Goal: Transaction & Acquisition: Purchase product/service

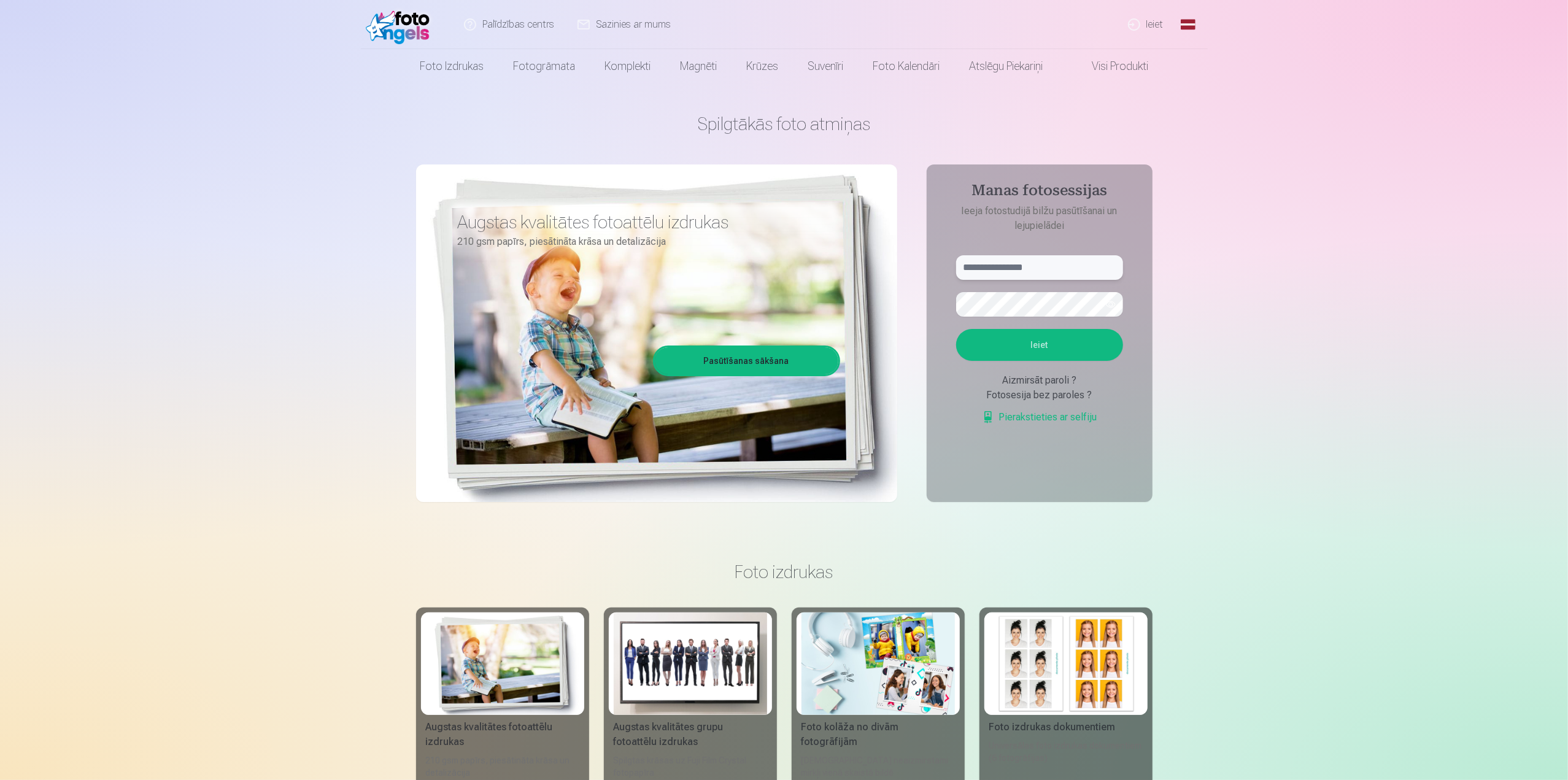
type input "**********"
click at [1053, 263] on input "**********" at bounding box center [1039, 268] width 167 height 25
drag, startPoint x: 1047, startPoint y: 266, endPoint x: 946, endPoint y: 269, distance: 101.0
click at [946, 269] on form "**********" at bounding box center [1039, 346] width 192 height 182
type input "**********"
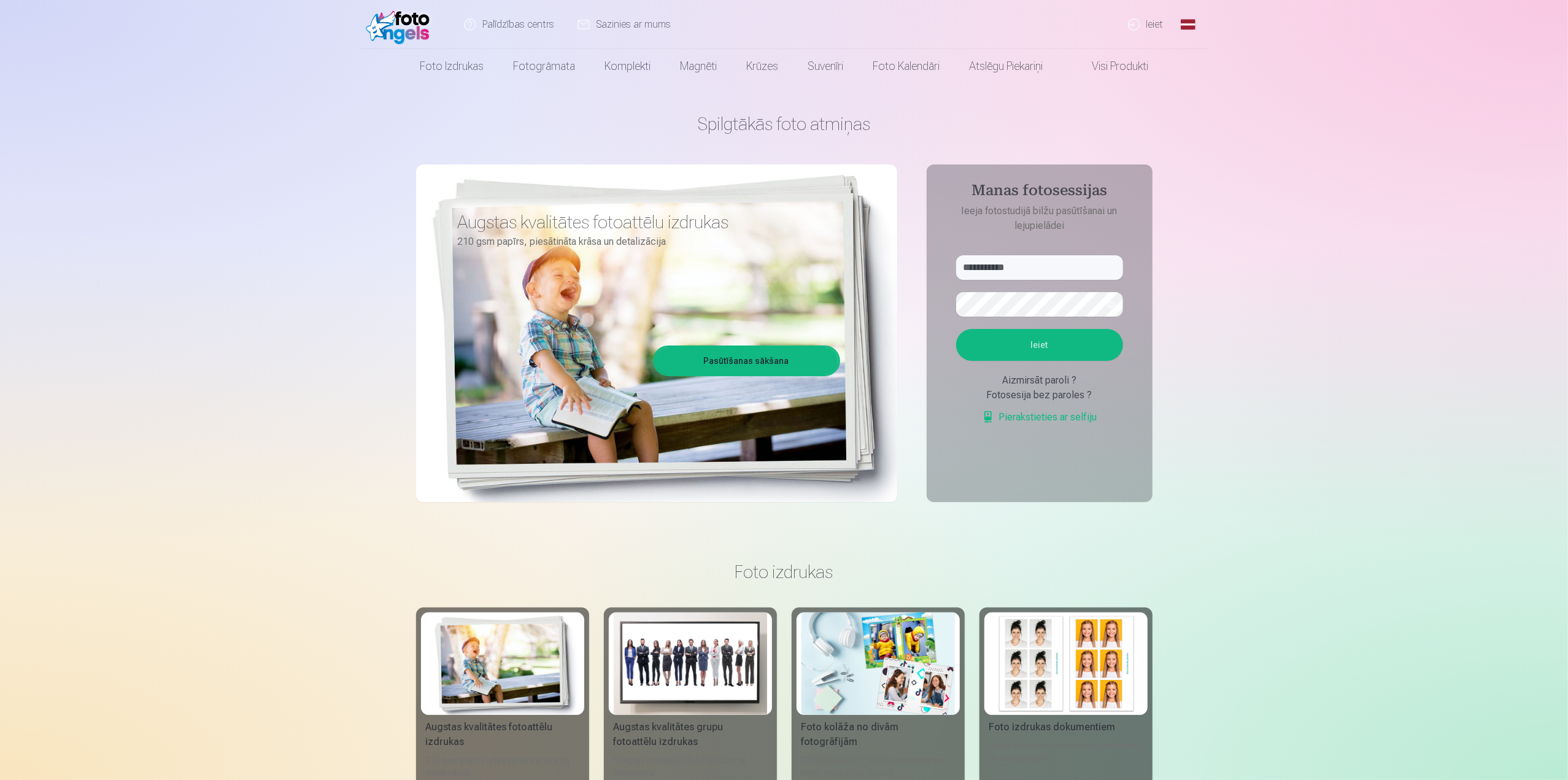
click at [1144, 292] on aside "**********" at bounding box center [1039, 332] width 226 height 338
click at [1047, 341] on button "Ieiet" at bounding box center [1039, 345] width 167 height 32
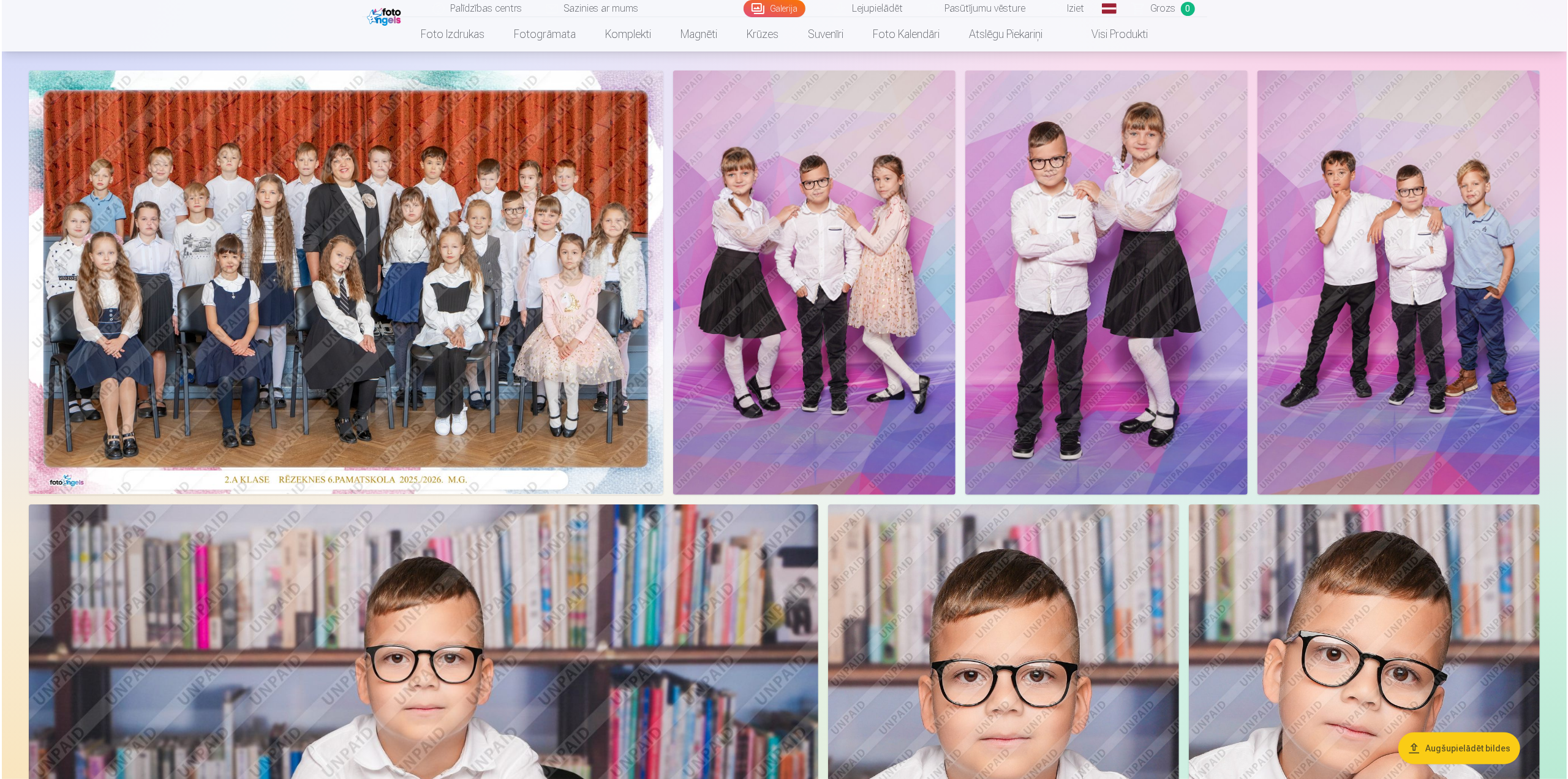
scroll to position [61, 0]
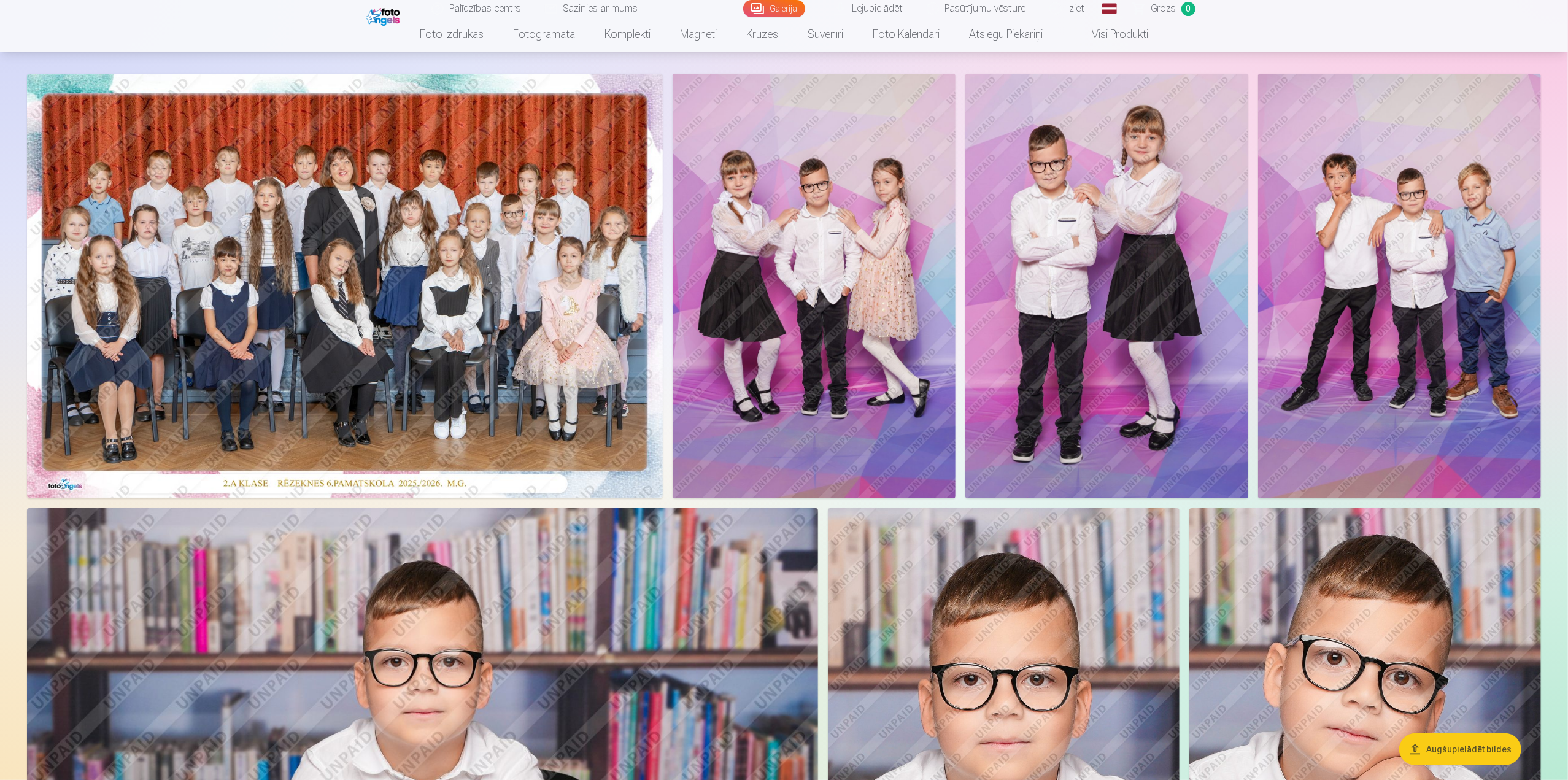
click at [537, 241] on img at bounding box center [344, 285] width 636 height 424
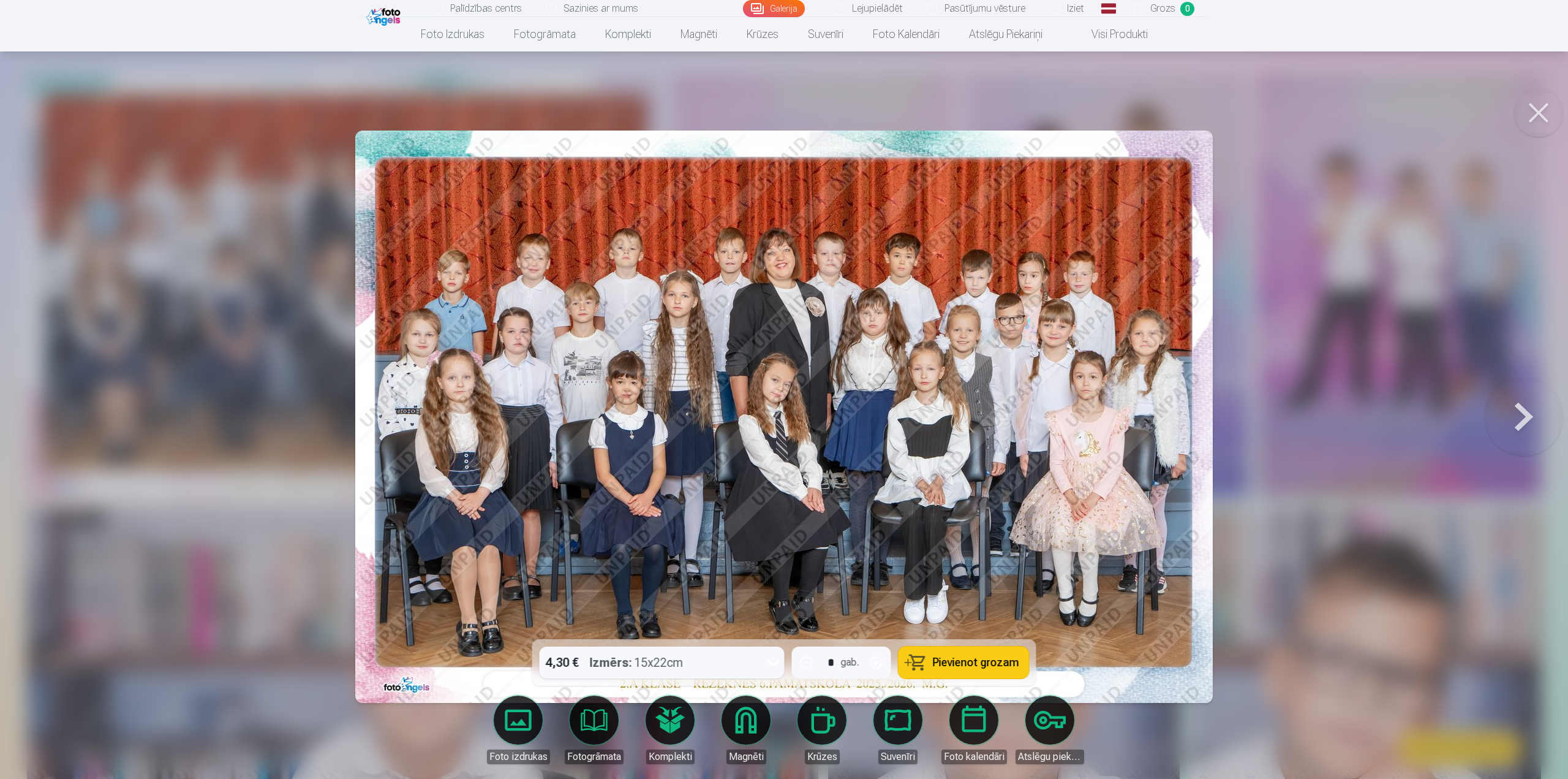
click at [1544, 115] on button at bounding box center [1538, 112] width 49 height 49
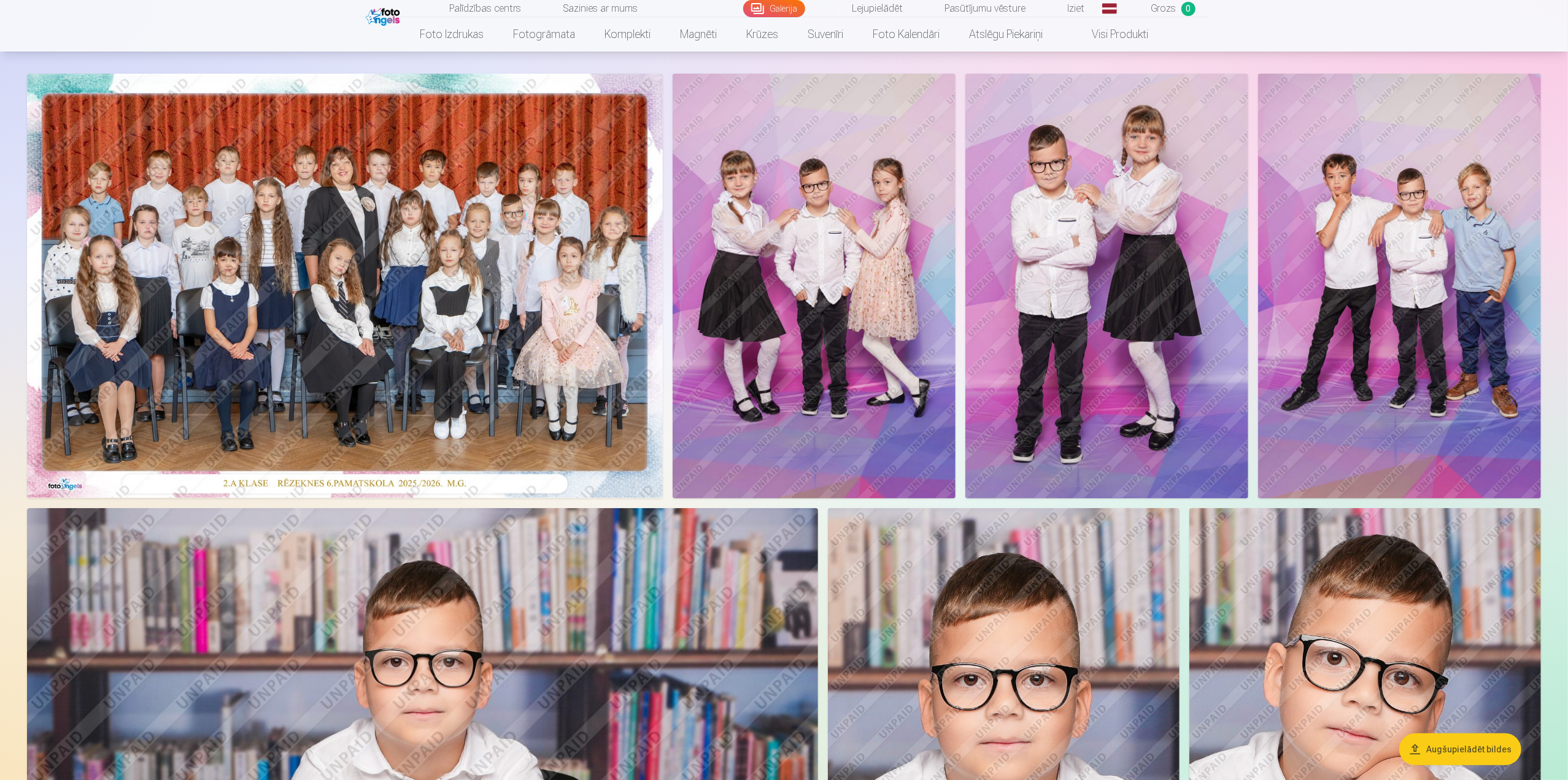
drag, startPoint x: 845, startPoint y: 274, endPoint x: 796, endPoint y: 261, distance: 50.7
click at [796, 261] on img at bounding box center [813, 285] width 283 height 425
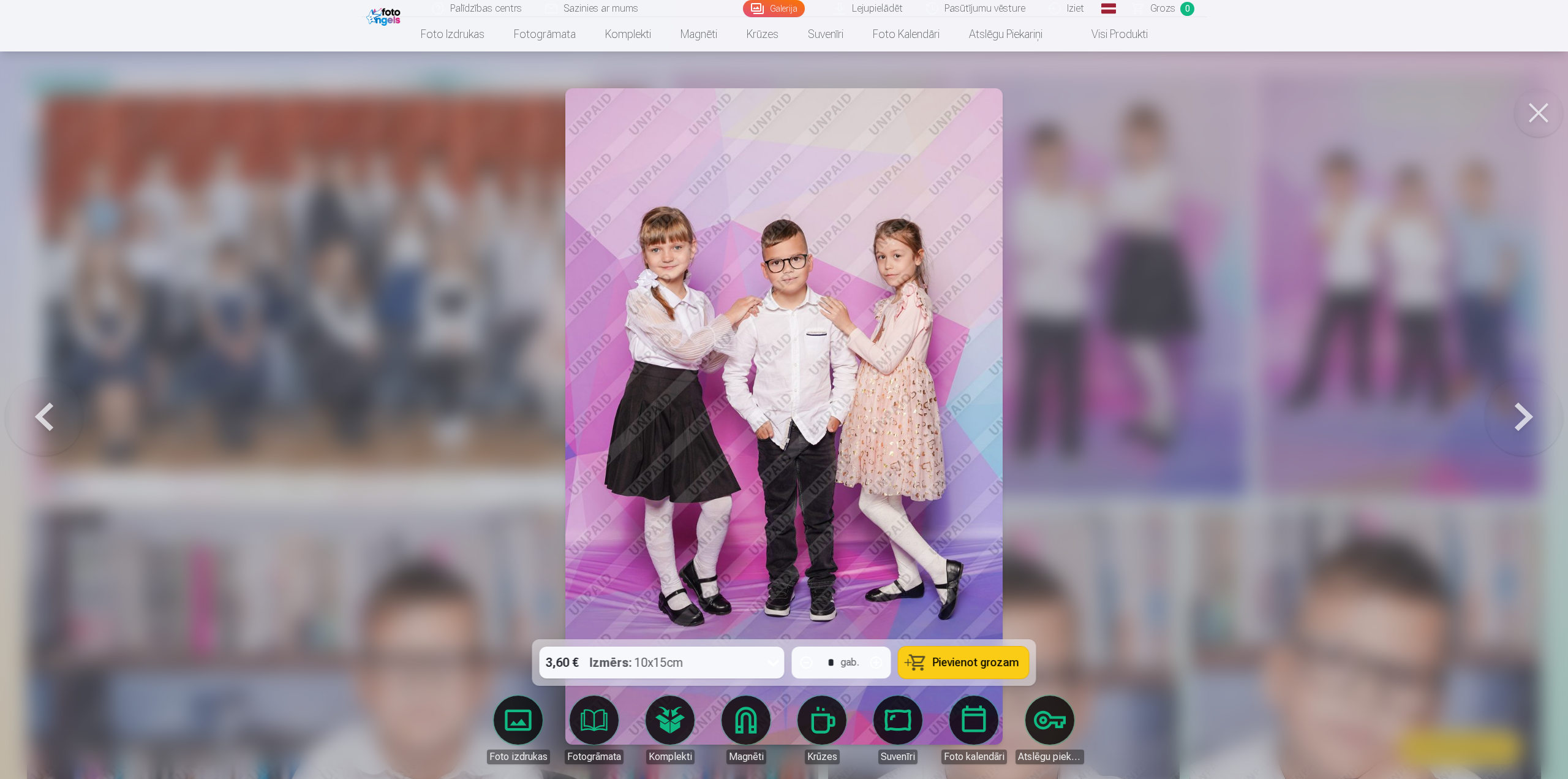
click at [1109, 7] on link "Global" at bounding box center [1109, 8] width 25 height 17
click at [1020, 81] on link "Russian (ru)" at bounding box center [1044, 83] width 143 height 25
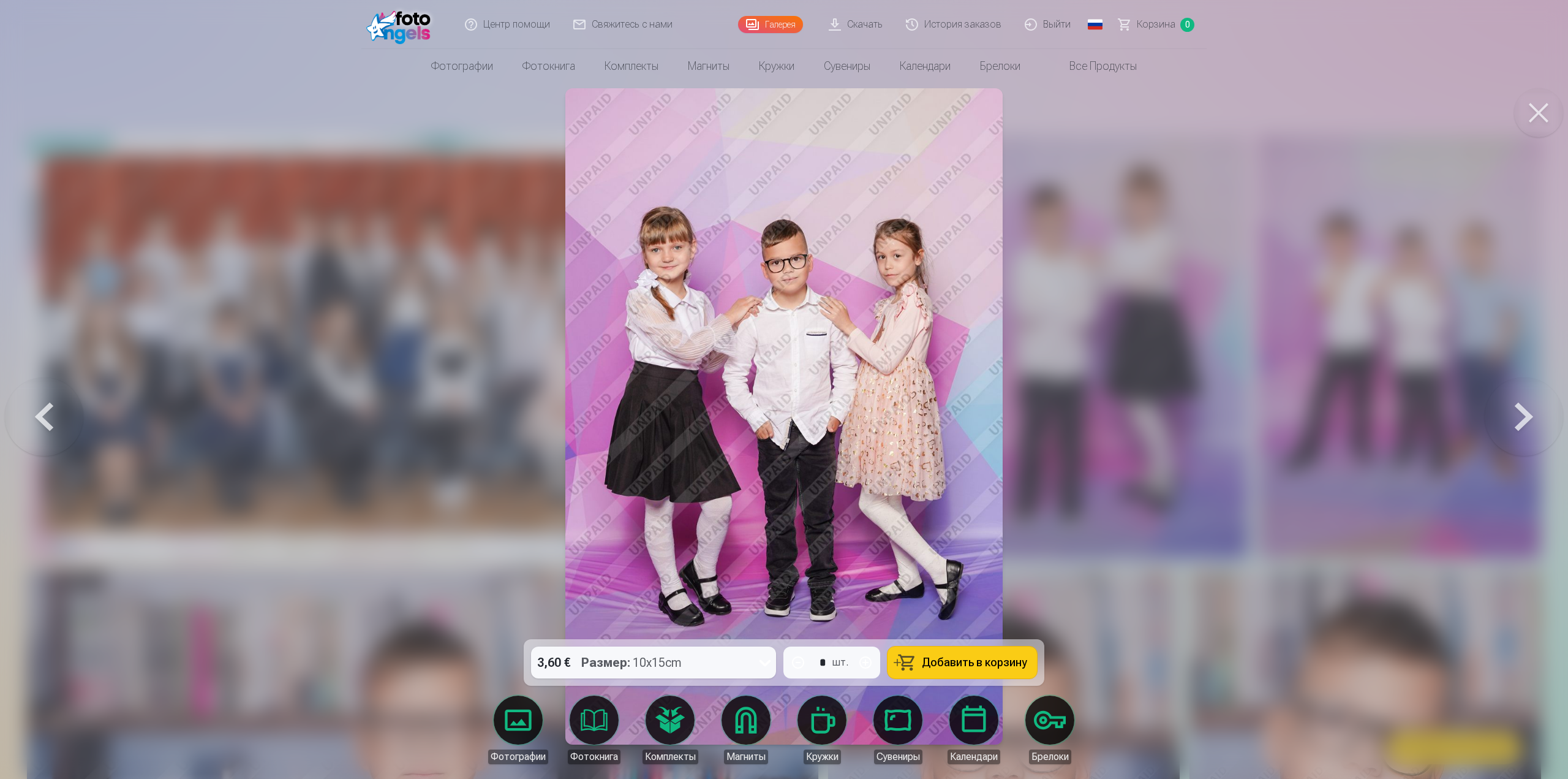
click at [1538, 119] on button at bounding box center [1538, 112] width 49 height 49
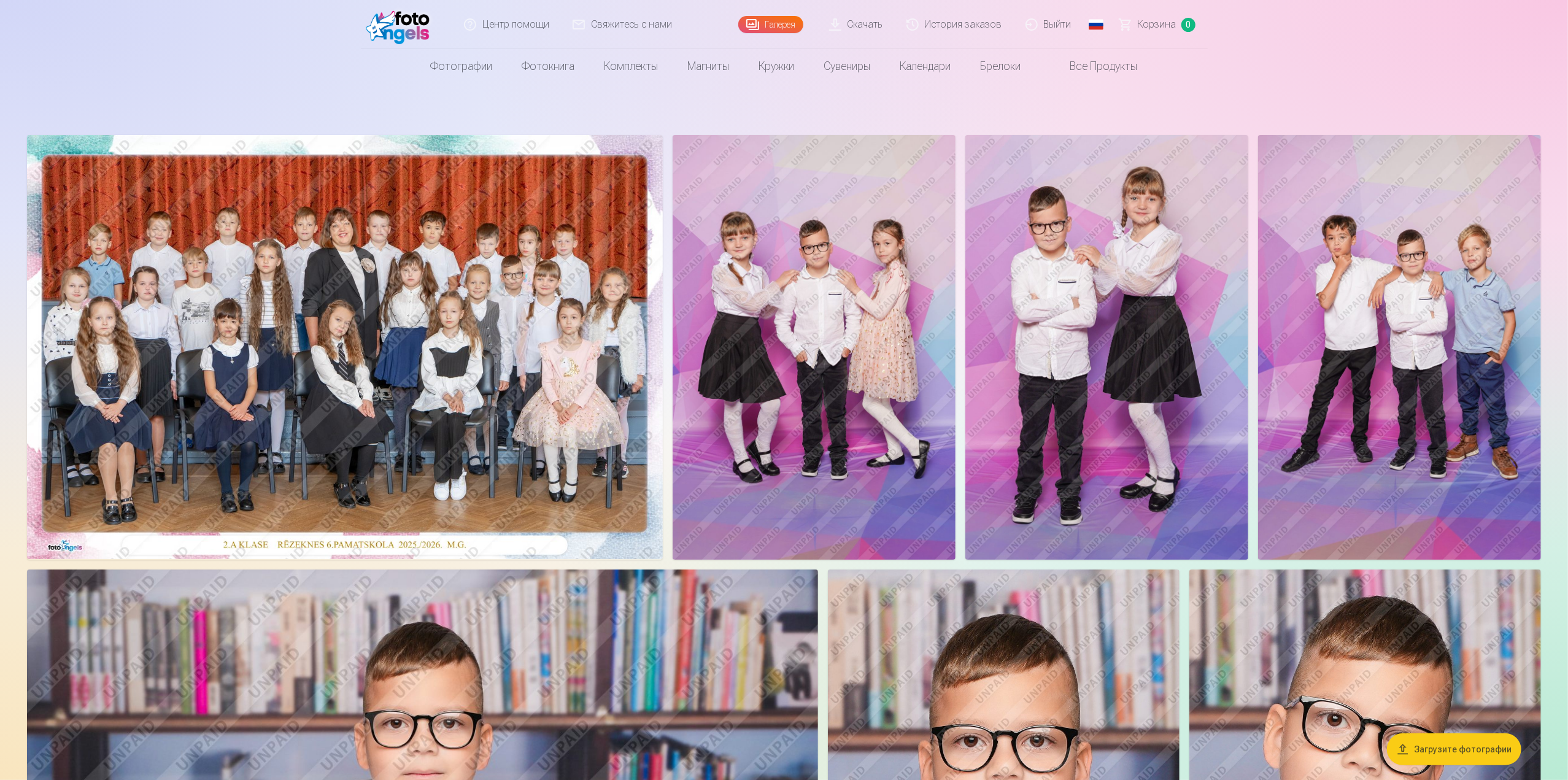
click at [1400, 276] on img at bounding box center [1399, 347] width 283 height 425
click at [294, 284] on img at bounding box center [344, 347] width 636 height 424
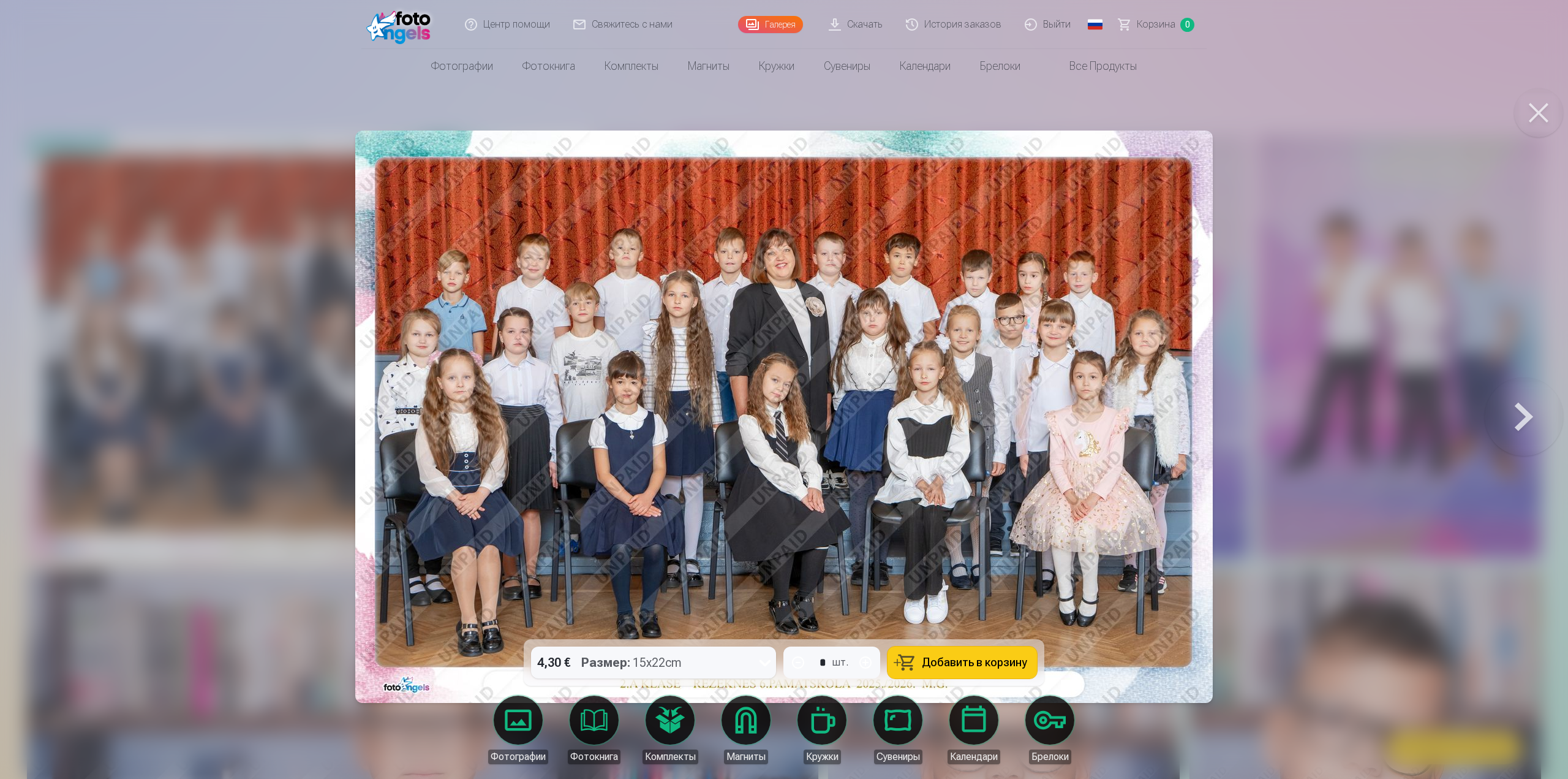
click at [963, 653] on button "Добавить в корзину" at bounding box center [962, 662] width 150 height 32
click at [888, 646] on button "Добавить в корзину" at bounding box center [962, 662] width 150 height 32
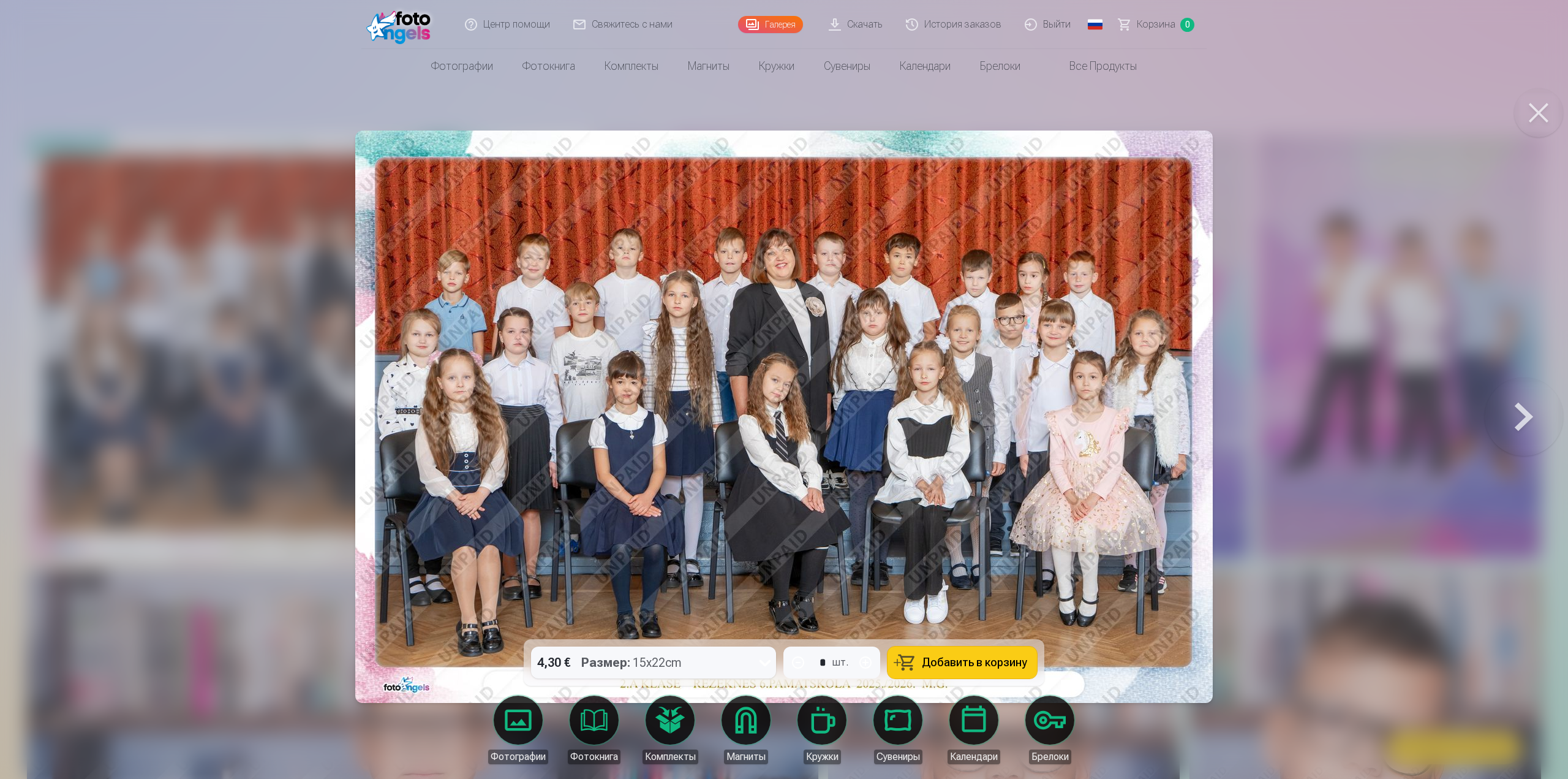
click at [948, 665] on span "Добавить в корзину" at bounding box center [973, 662] width 105 height 11
click at [862, 663] on button "button" at bounding box center [865, 661] width 29 height 29
click at [790, 664] on button "button" at bounding box center [797, 661] width 29 height 29
type input "*"
click at [929, 659] on span "Добавить в корзину" at bounding box center [973, 662] width 105 height 11
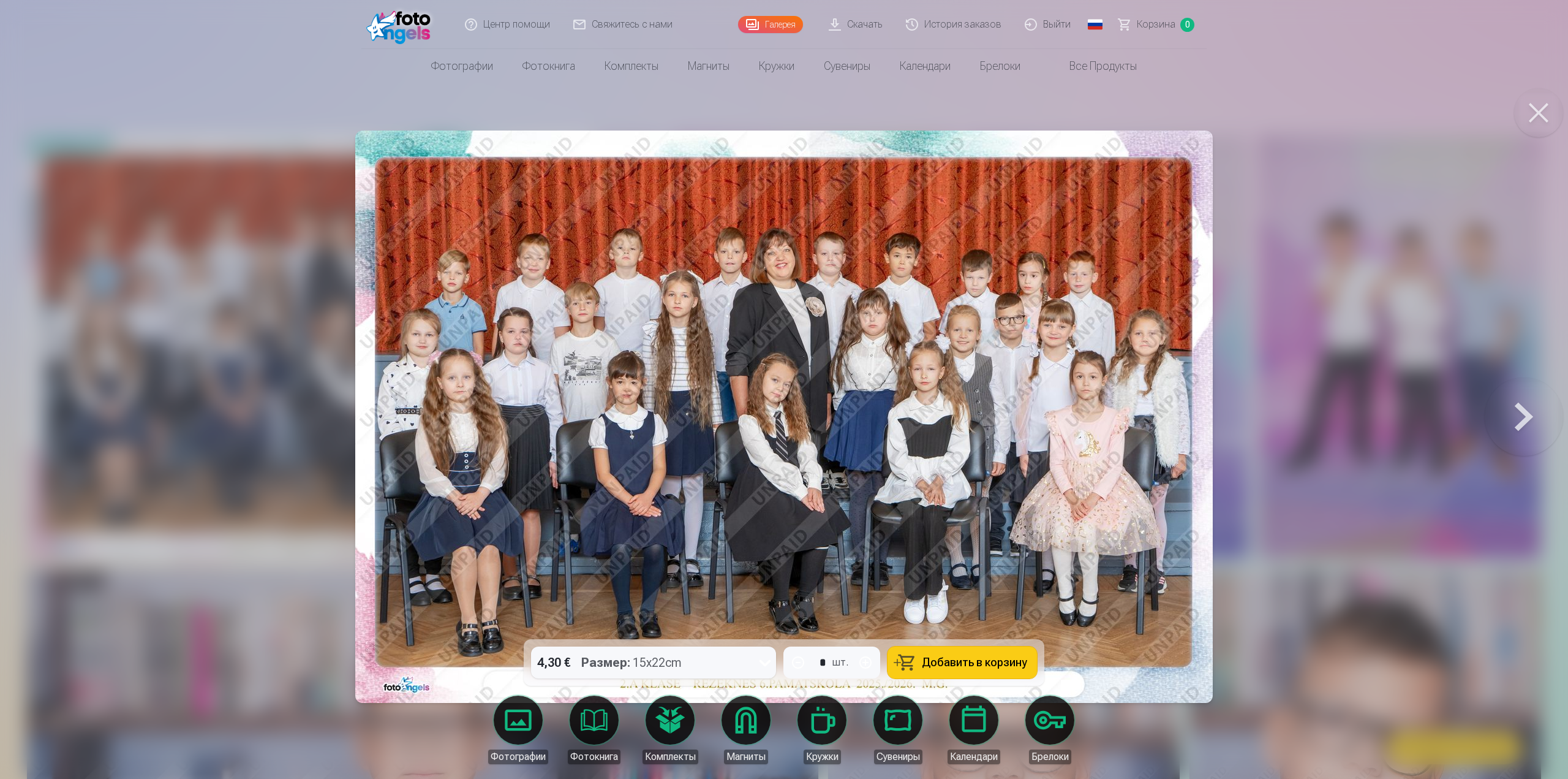
click at [1151, 23] on span "Корзина" at bounding box center [1156, 24] width 39 height 15
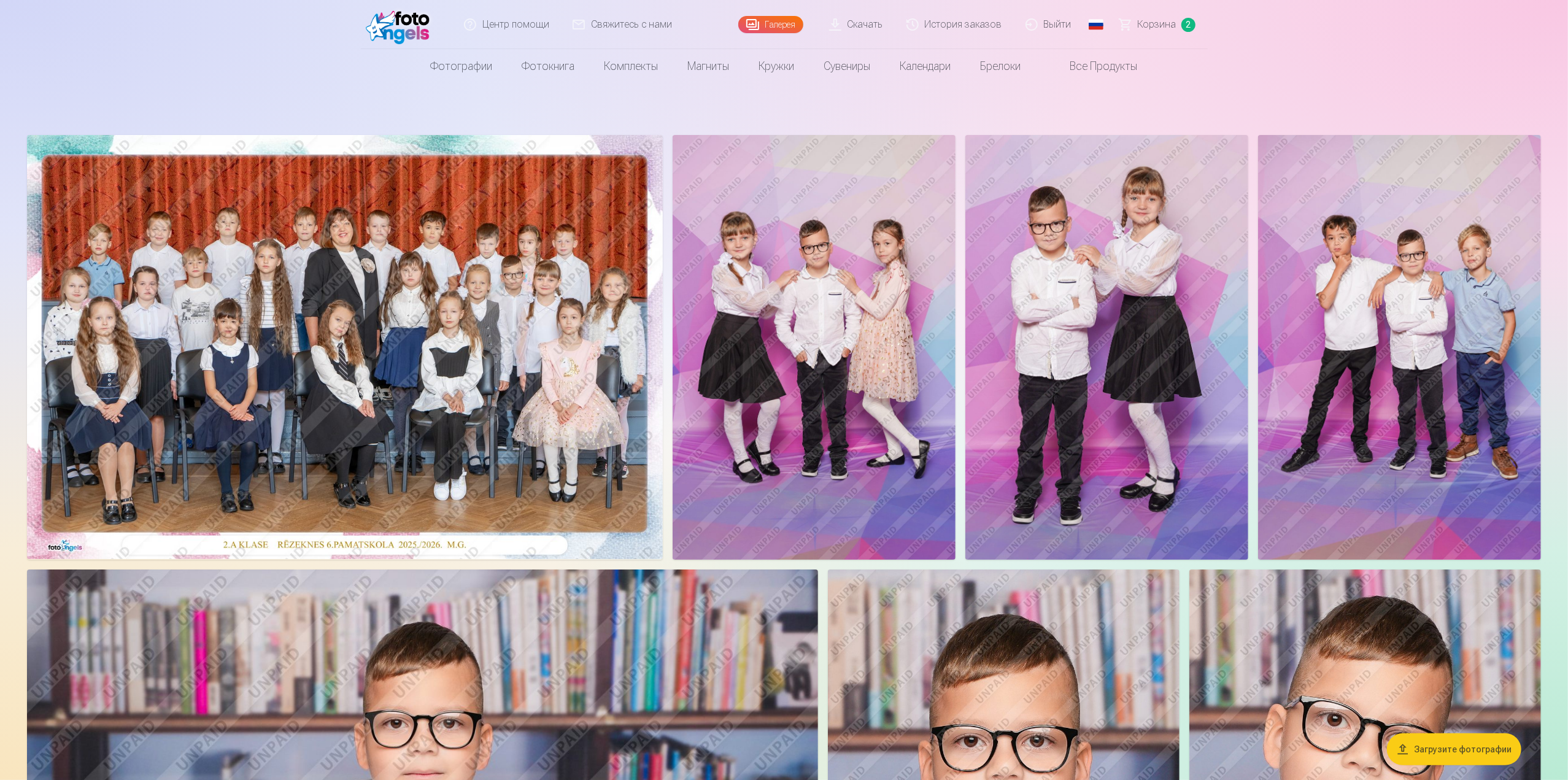
click at [1097, 402] on img at bounding box center [1107, 347] width 283 height 425
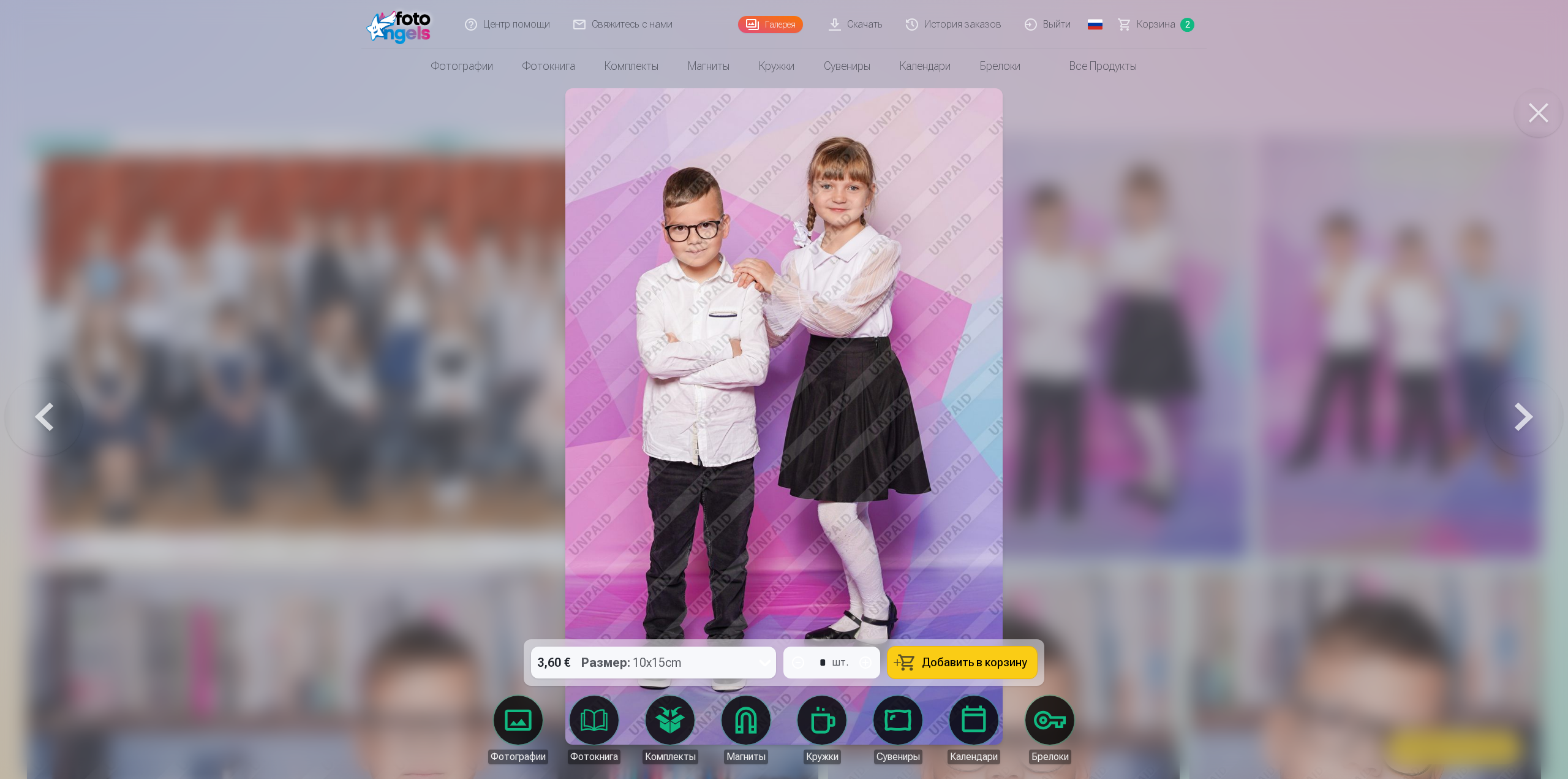
click at [1541, 111] on button at bounding box center [1538, 112] width 49 height 49
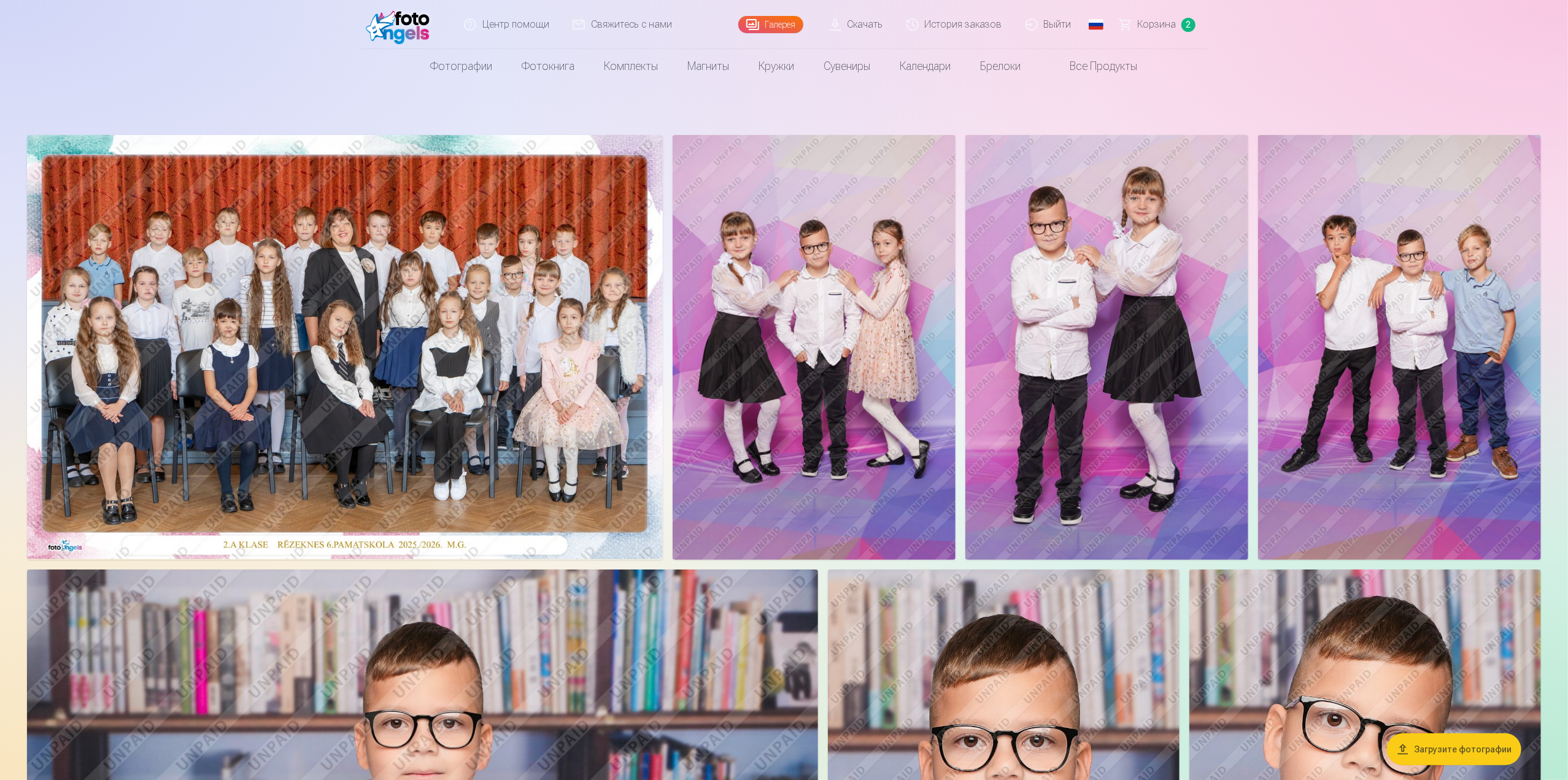
click at [836, 336] on img at bounding box center [813, 347] width 283 height 425
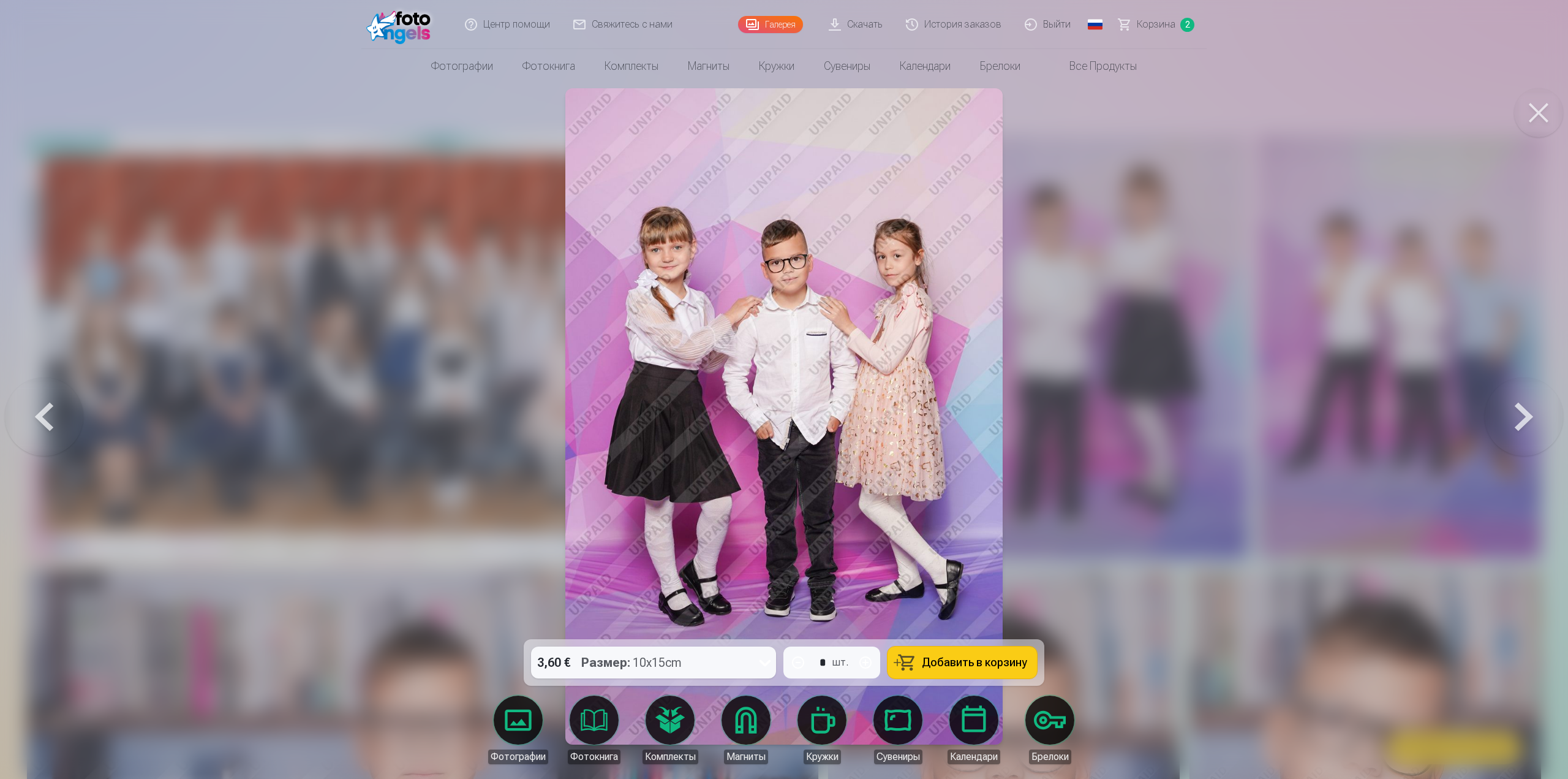
click at [954, 659] on span "Добавить в корзину" at bounding box center [973, 662] width 105 height 11
click at [1537, 112] on button at bounding box center [1538, 112] width 49 height 49
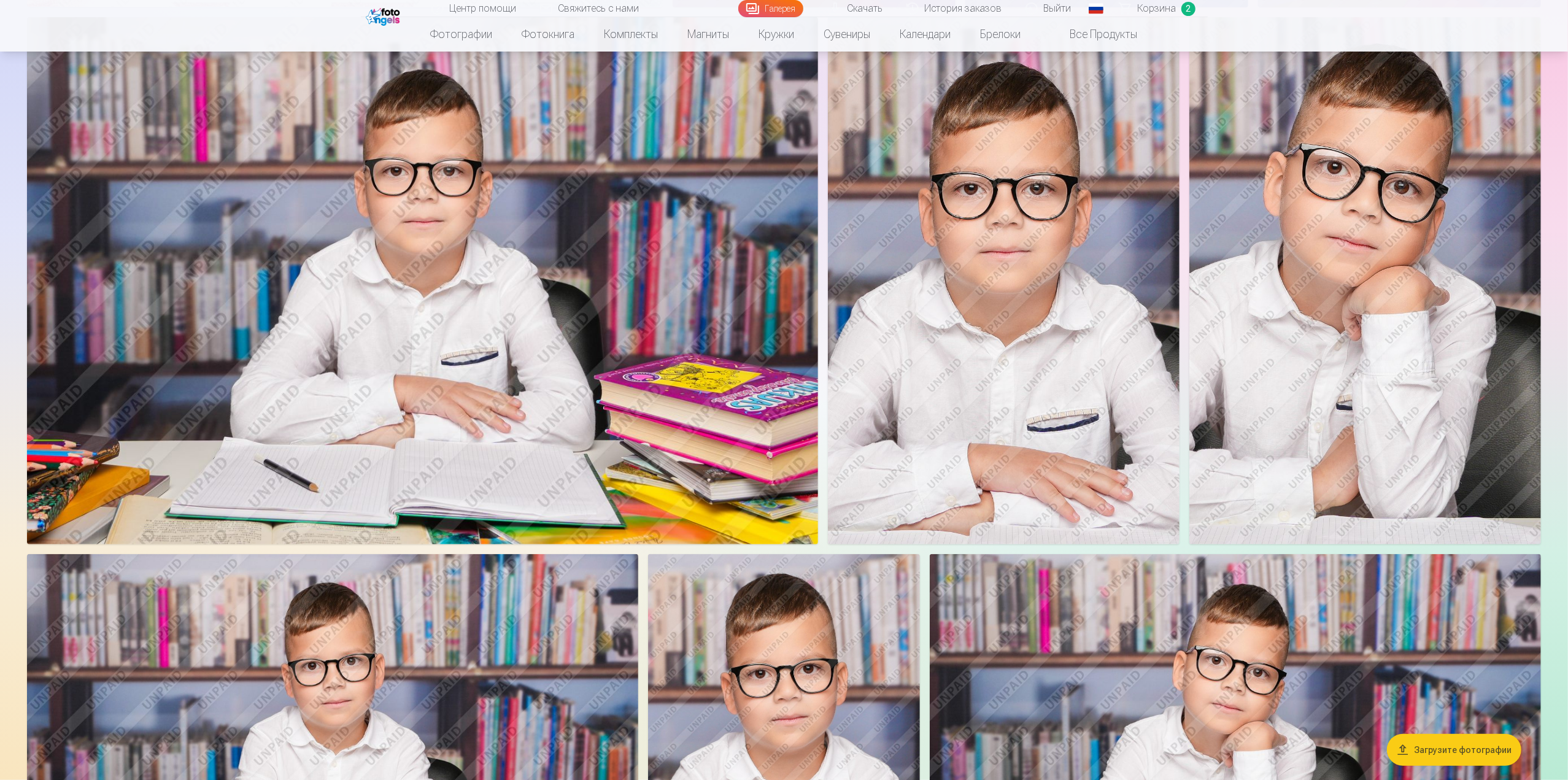
scroll to position [552, 0]
click at [447, 362] on img at bounding box center [422, 280] width 791 height 526
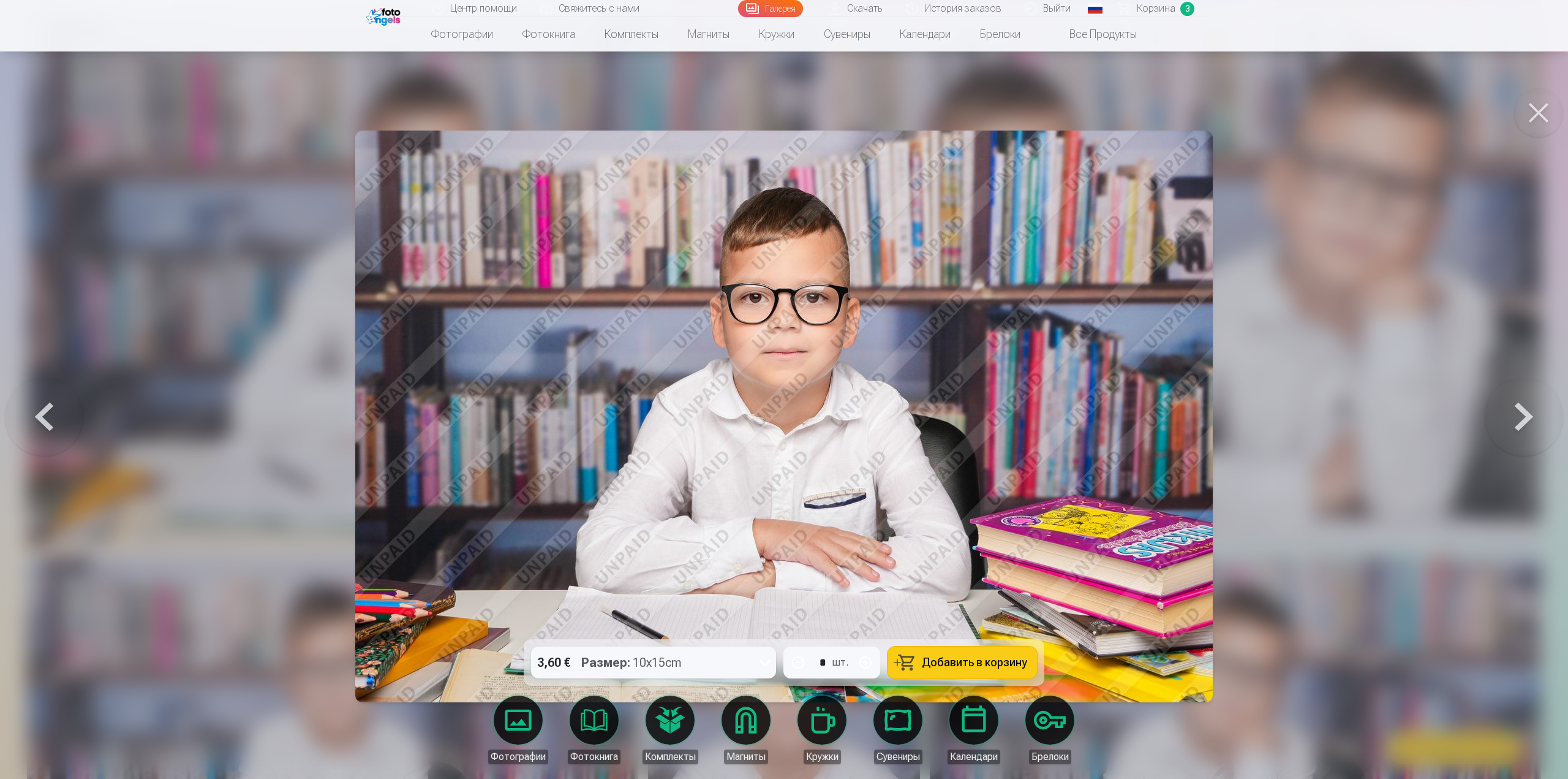
click at [951, 659] on span "Добавить в корзину" at bounding box center [973, 662] width 105 height 11
click at [1540, 114] on button at bounding box center [1538, 112] width 49 height 49
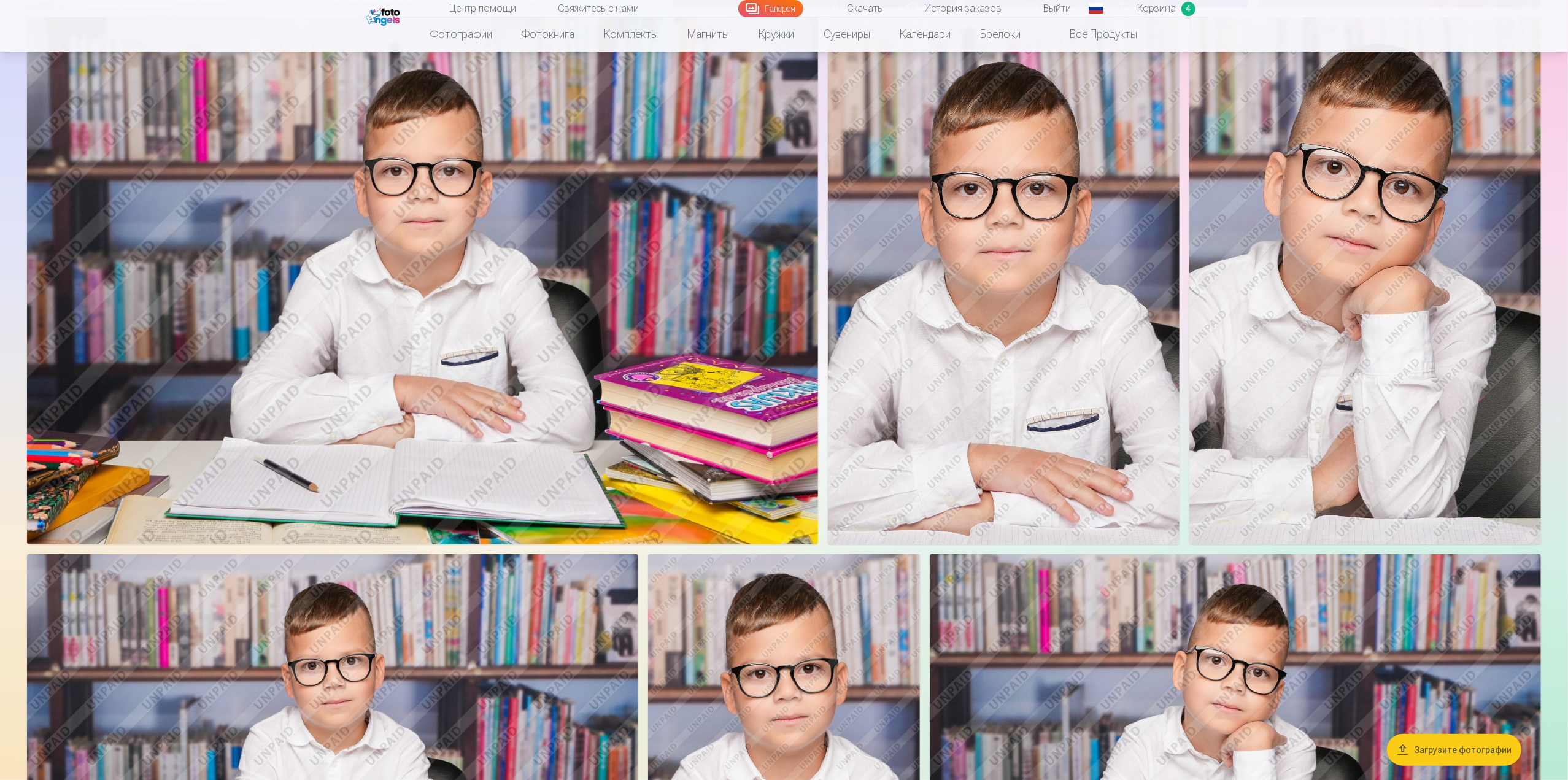
click at [1311, 328] on img at bounding box center [1365, 280] width 352 height 527
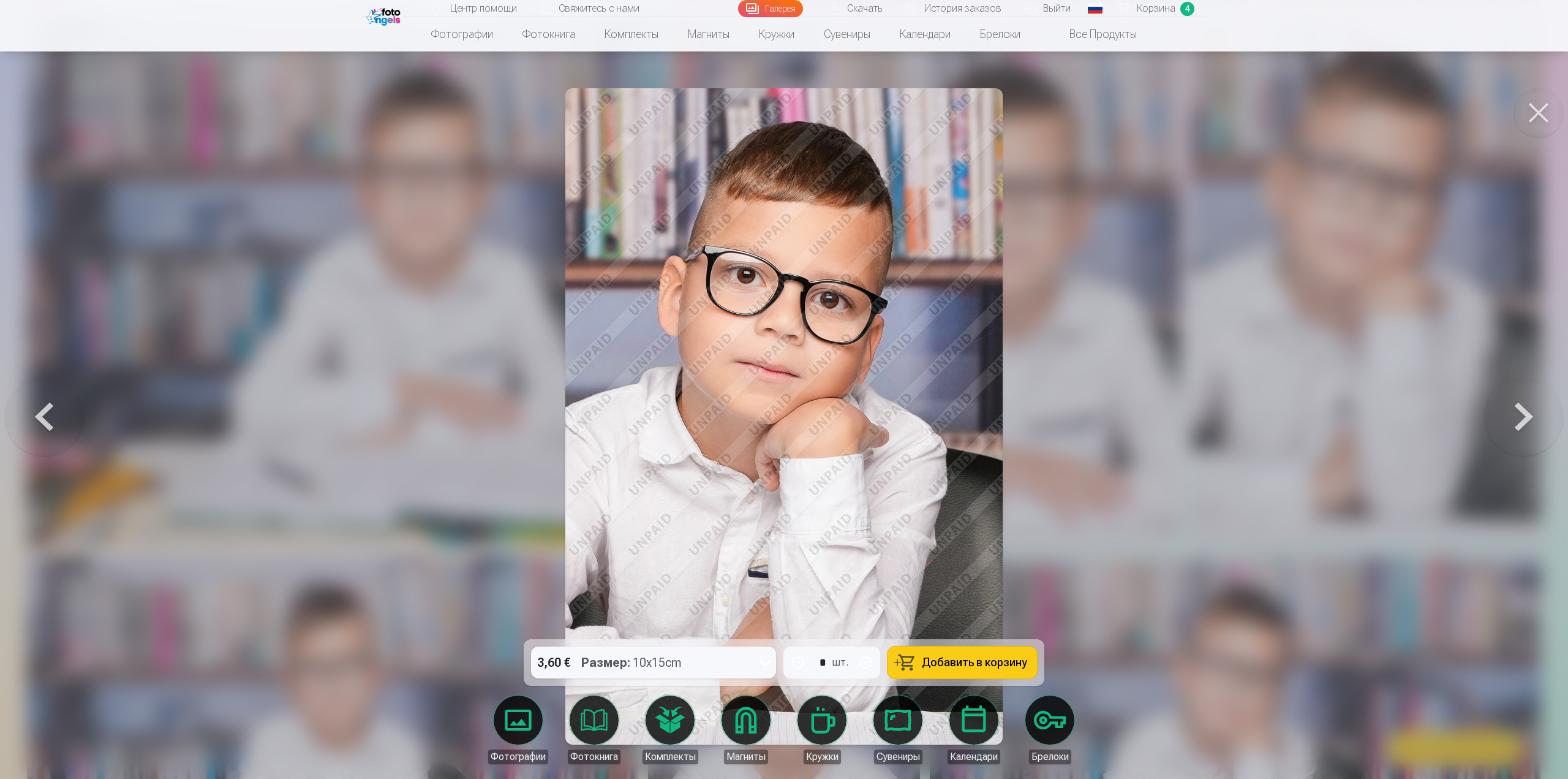
click at [1538, 120] on button at bounding box center [1538, 112] width 49 height 49
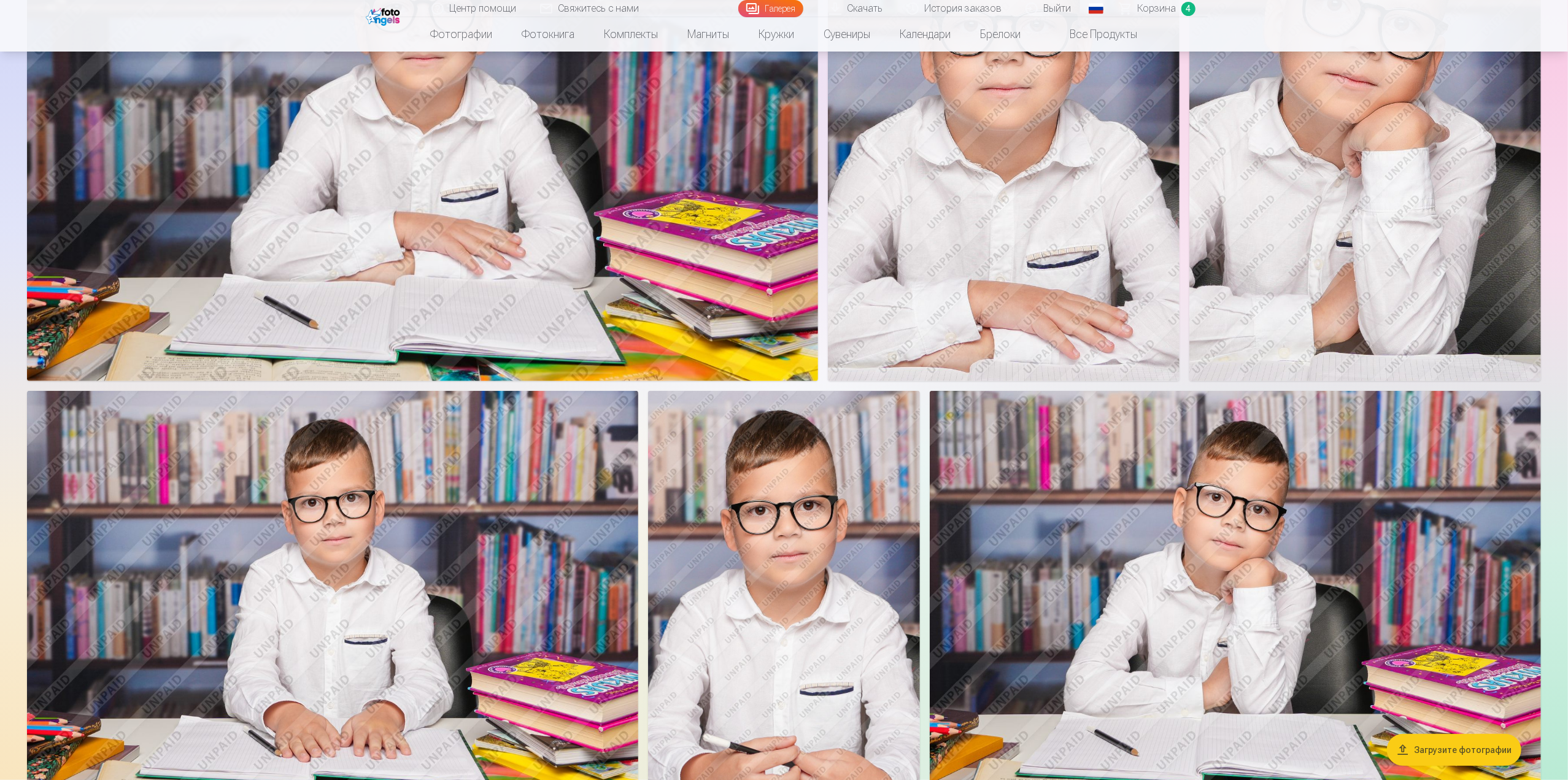
scroll to position [798, 0]
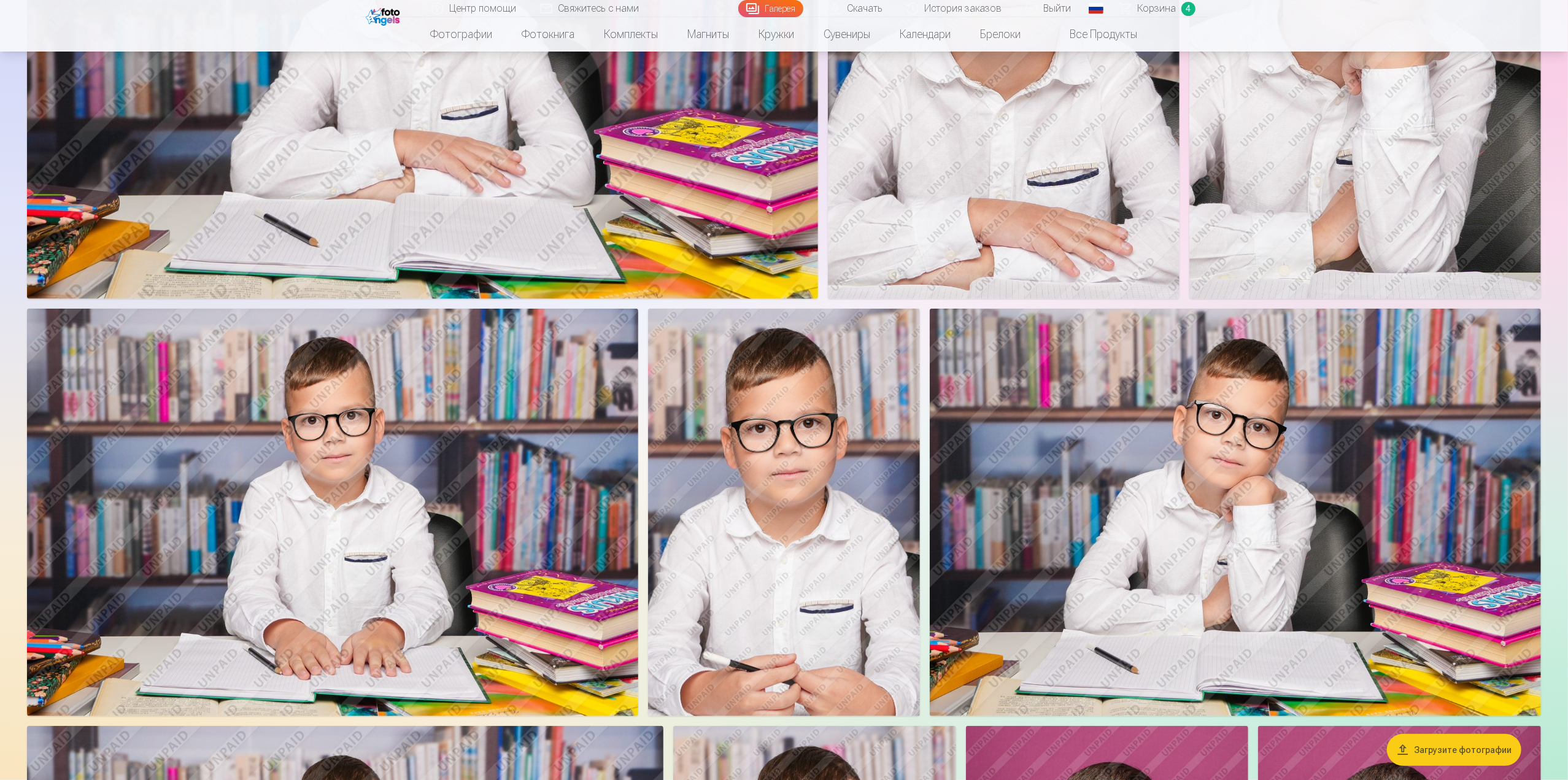
click at [1250, 510] on img at bounding box center [1235, 511] width 611 height 407
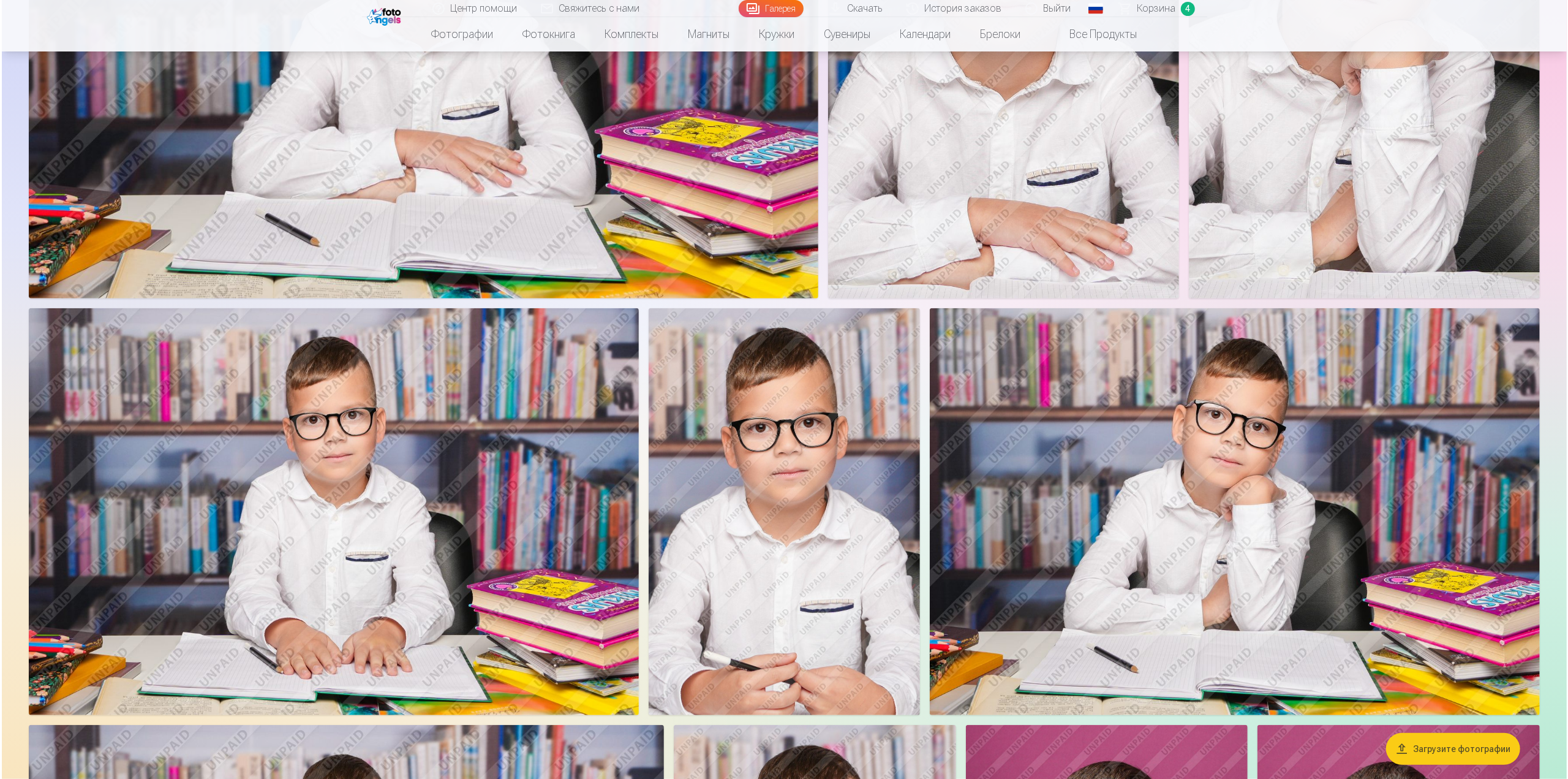
scroll to position [797, 0]
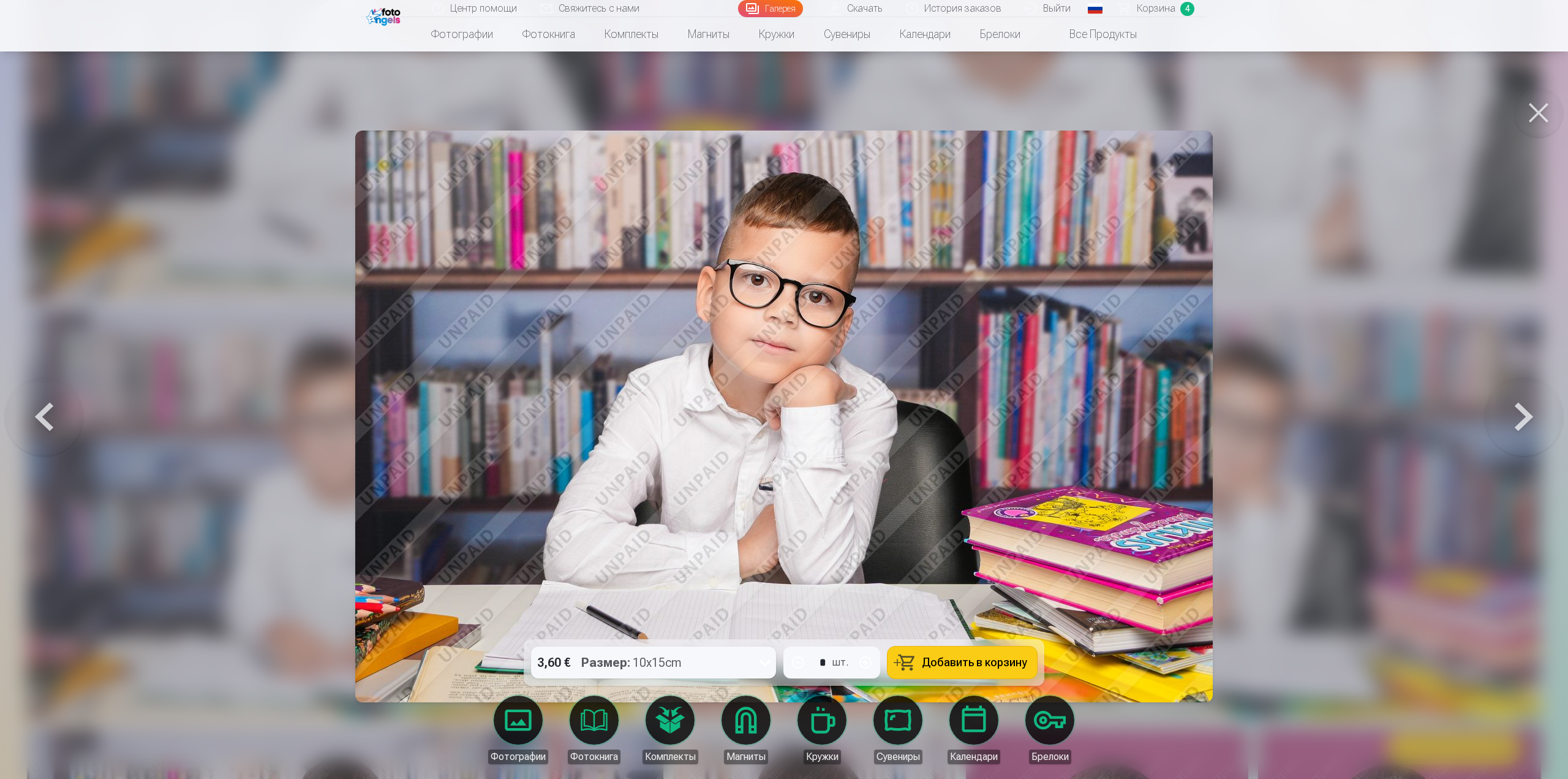
click at [940, 664] on span "Добавить в корзину" at bounding box center [973, 662] width 105 height 11
click at [1538, 116] on button at bounding box center [1538, 112] width 49 height 49
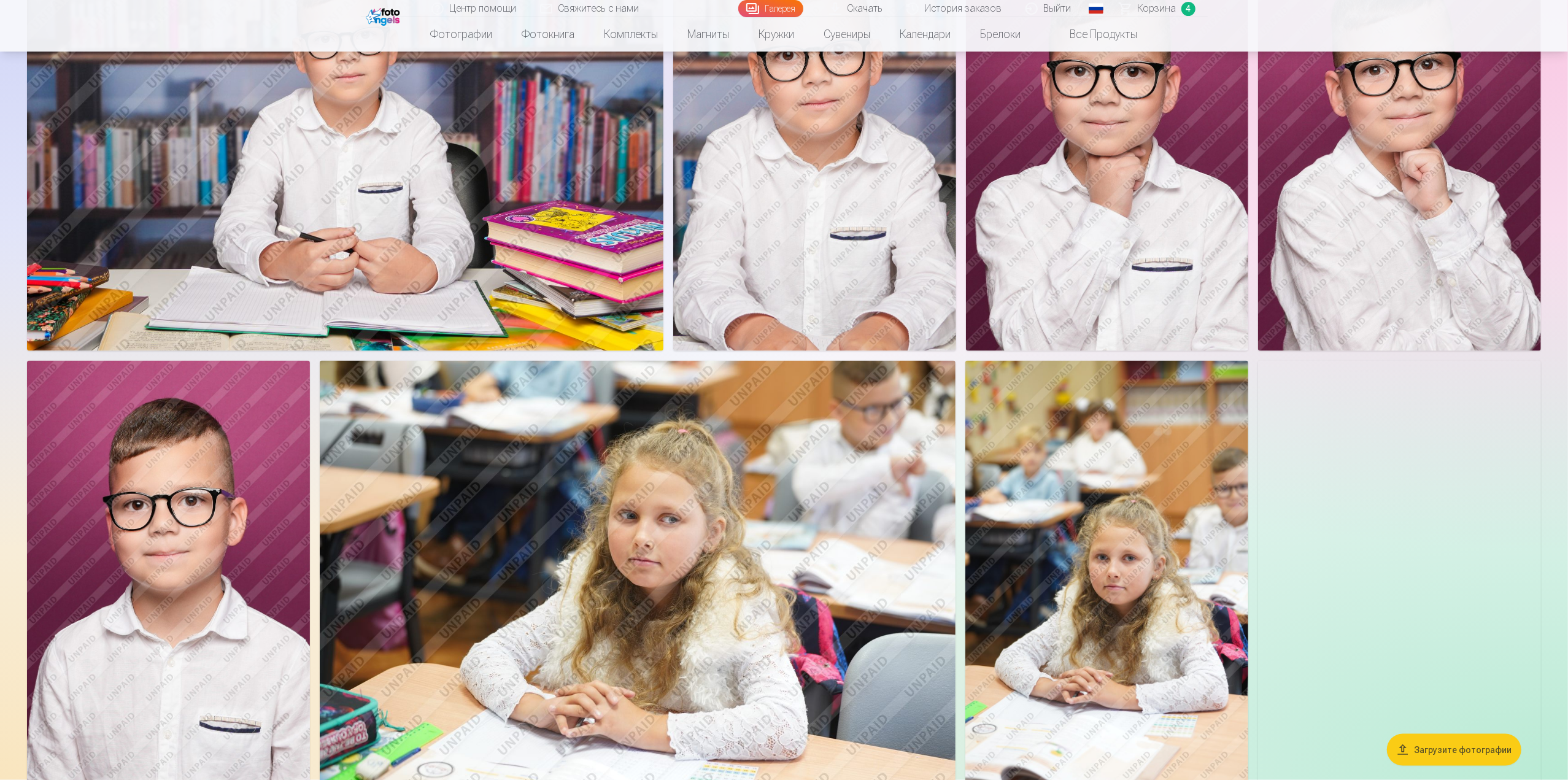
scroll to position [1533, 0]
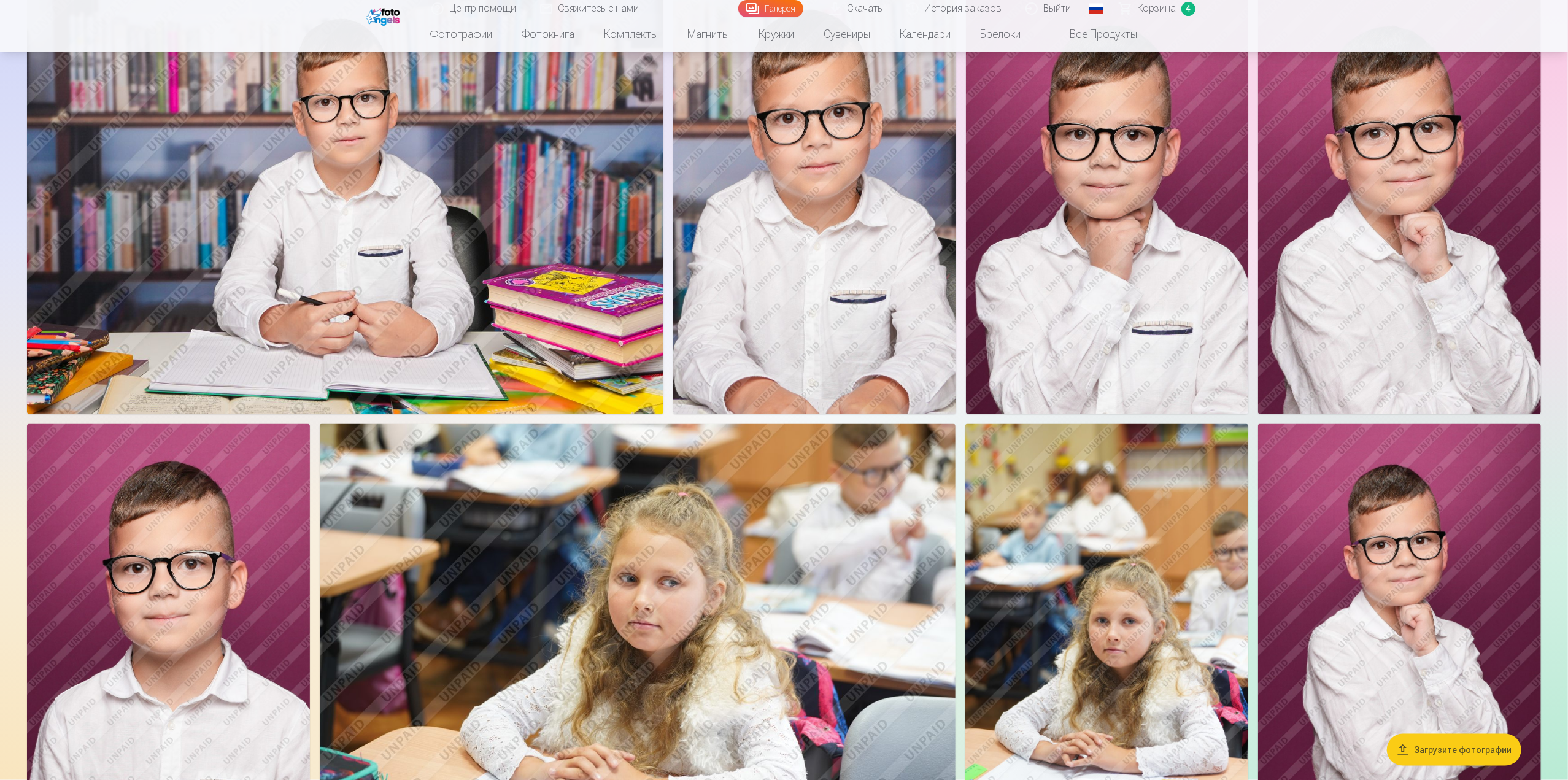
drag, startPoint x: 1392, startPoint y: 258, endPoint x: 1360, endPoint y: 261, distance: 32.1
click at [1360, 261] on img at bounding box center [1399, 201] width 283 height 424
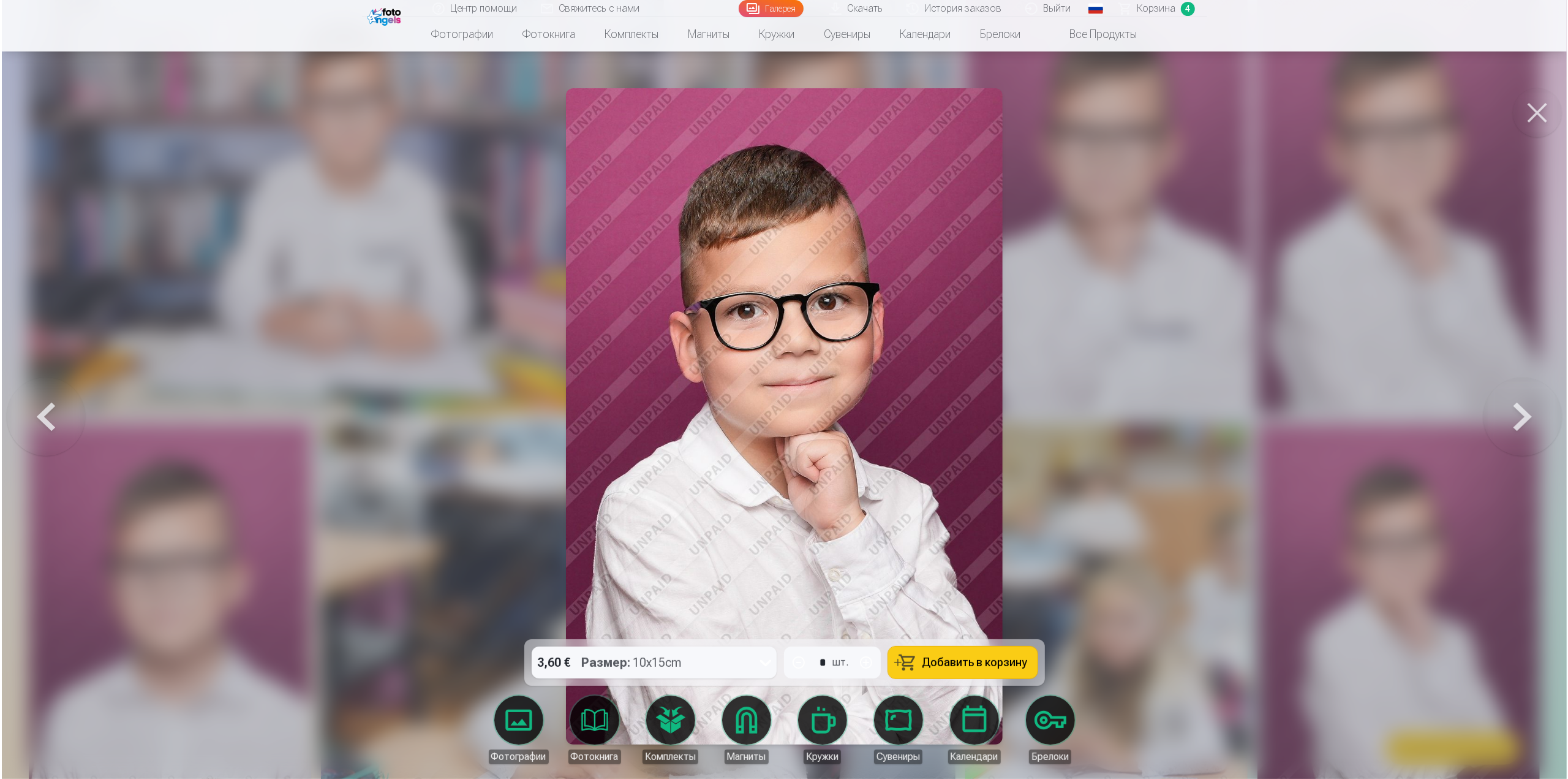
scroll to position [1534, 0]
click at [964, 658] on span "Добавить в корзину" at bounding box center [973, 662] width 105 height 11
click at [1539, 109] on button at bounding box center [1538, 112] width 49 height 49
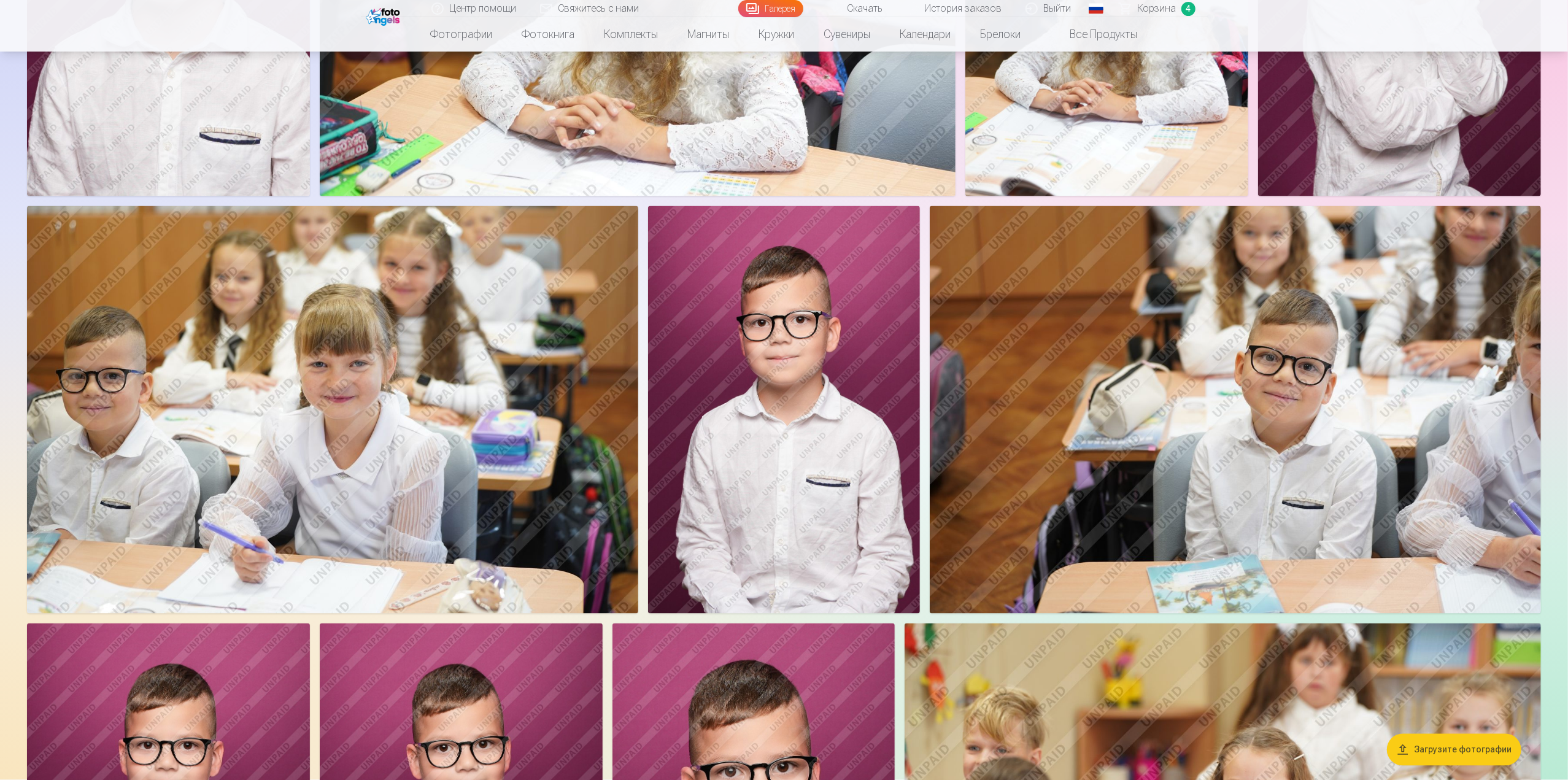
scroll to position [2208, 0]
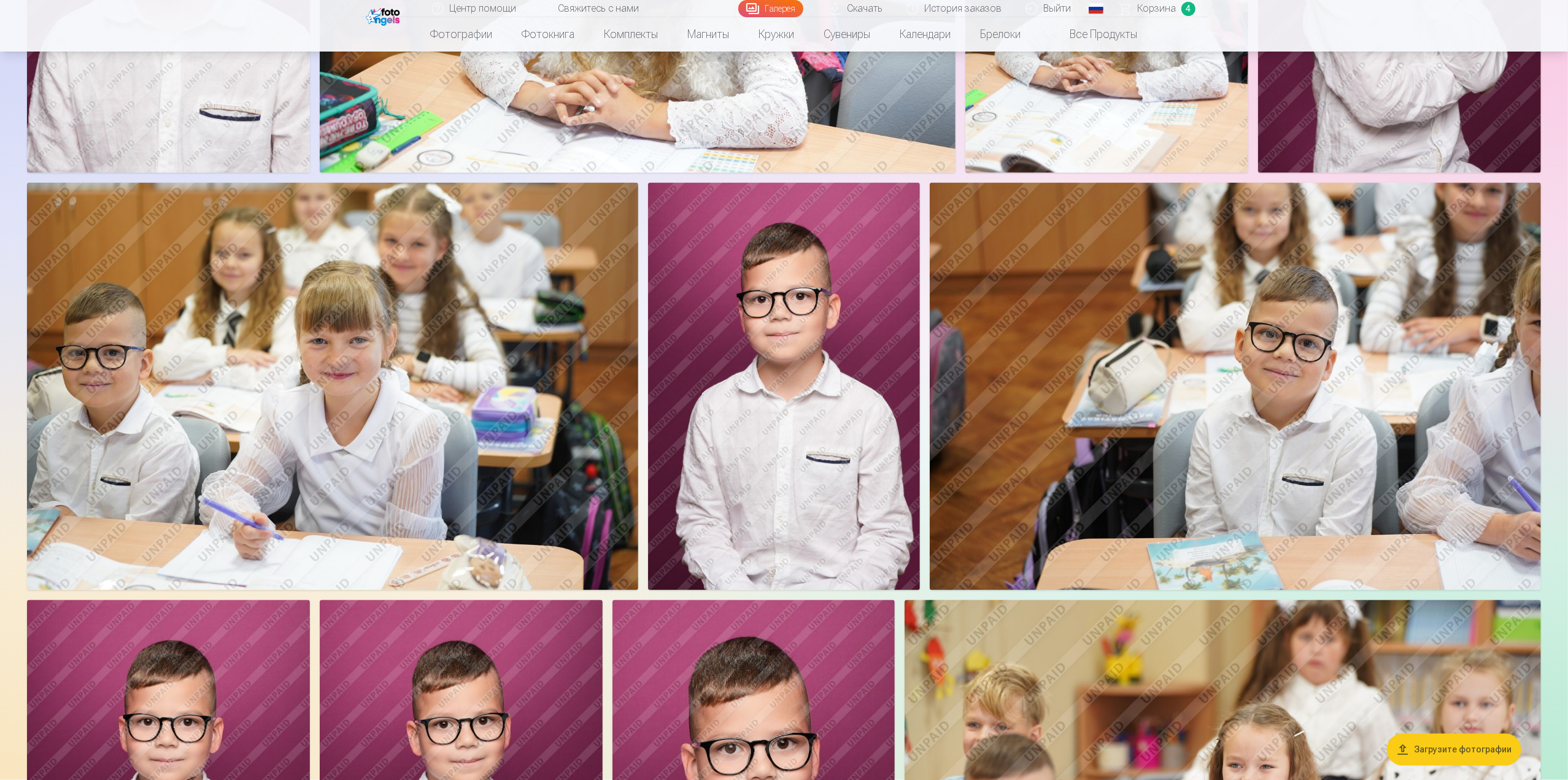
click at [1478, 406] on img at bounding box center [1235, 386] width 611 height 407
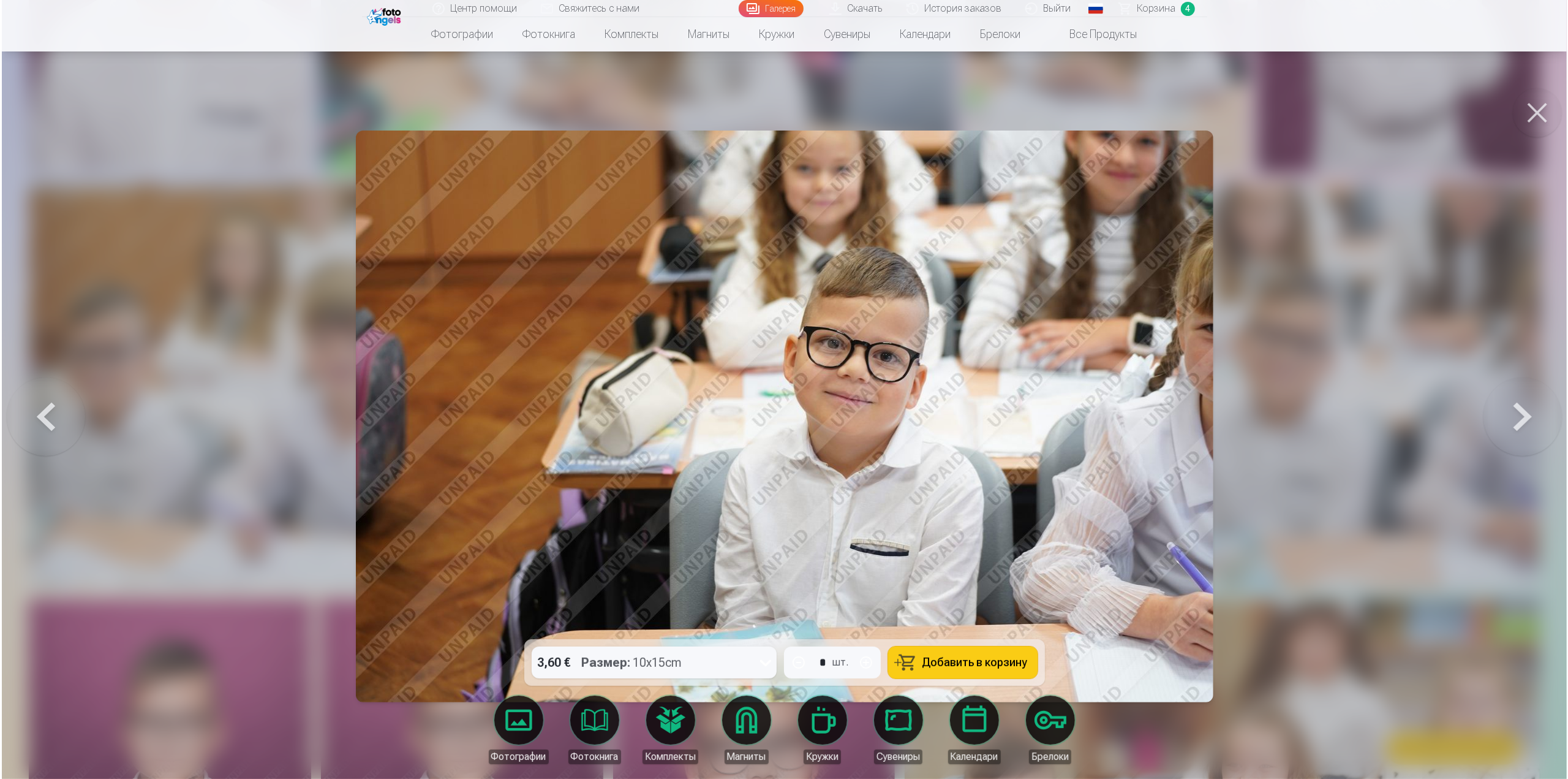
scroll to position [2209, 0]
click at [1548, 116] on button at bounding box center [1538, 112] width 49 height 49
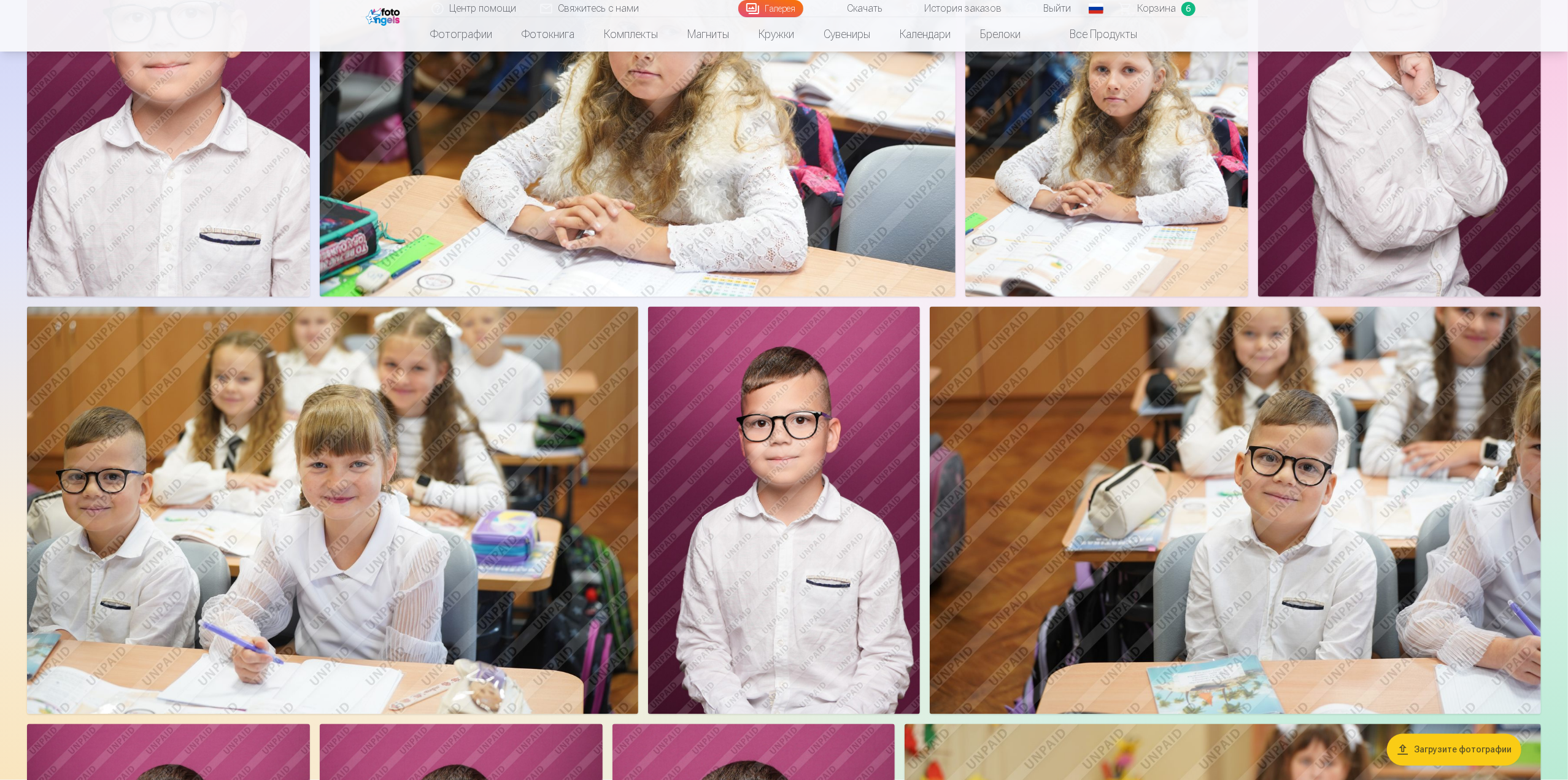
scroll to position [2086, 0]
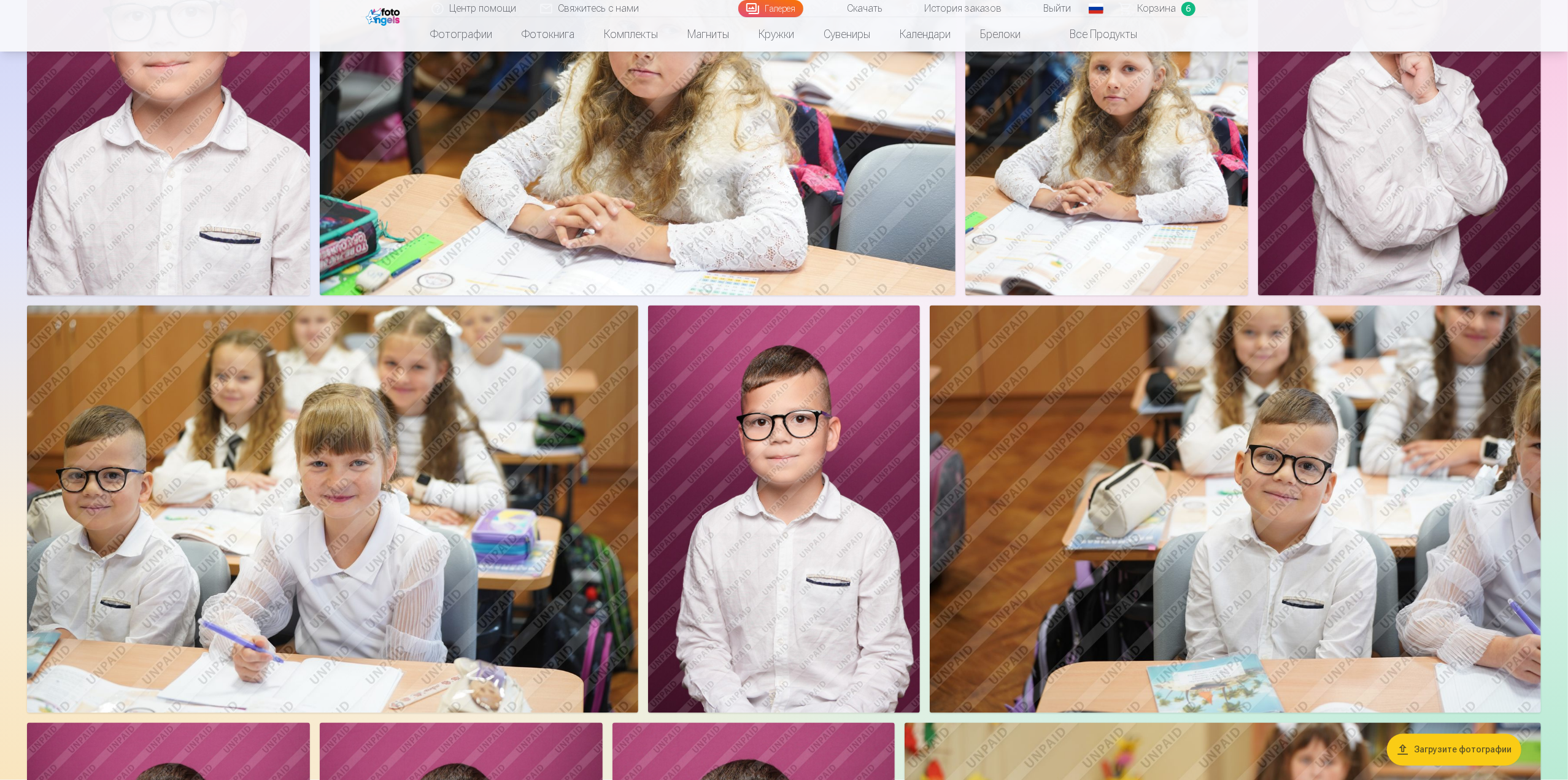
click at [219, 552] on img at bounding box center [332, 509] width 611 height 407
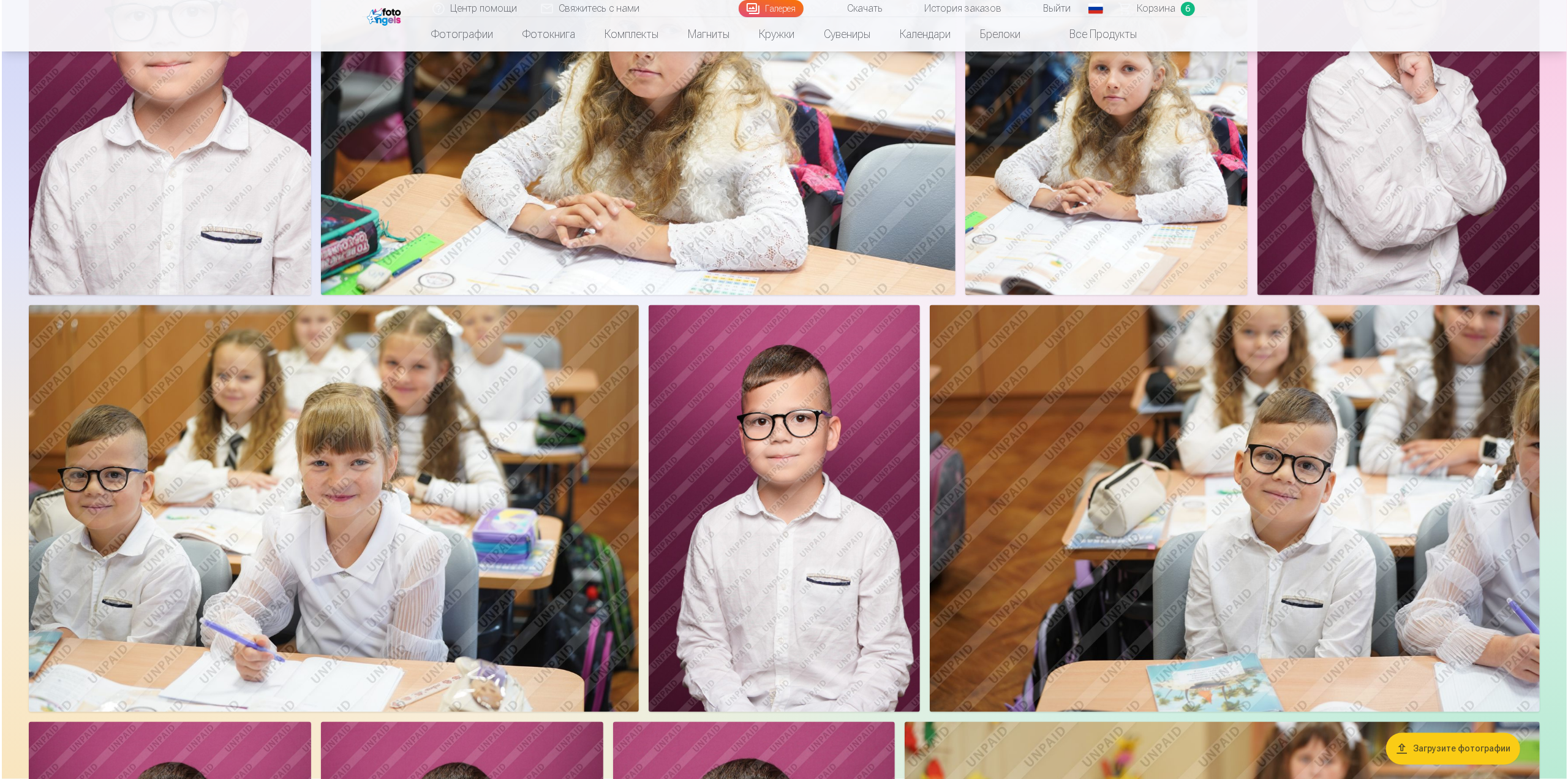
scroll to position [2086, 0]
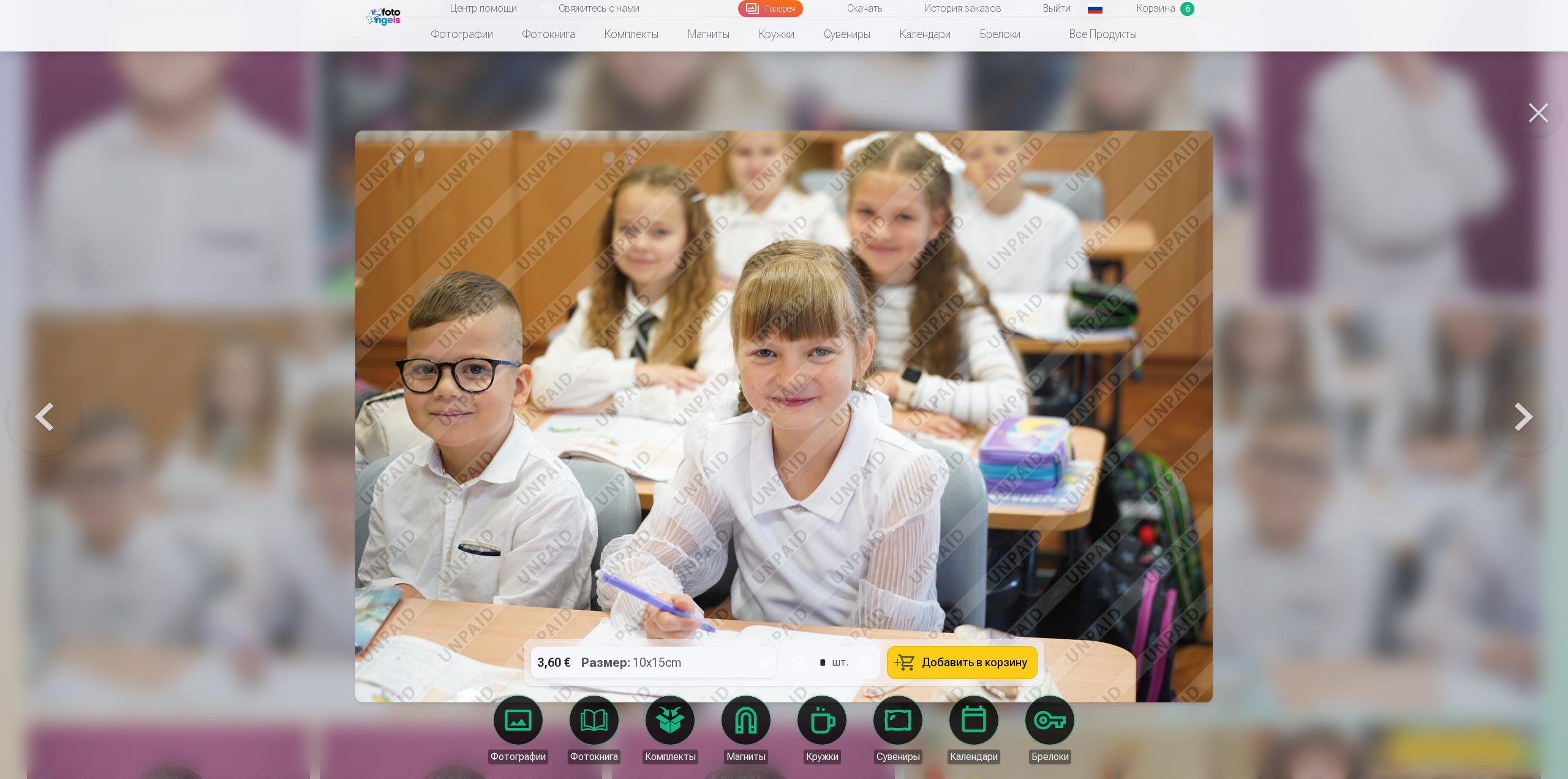
click at [1539, 108] on button at bounding box center [1538, 112] width 49 height 49
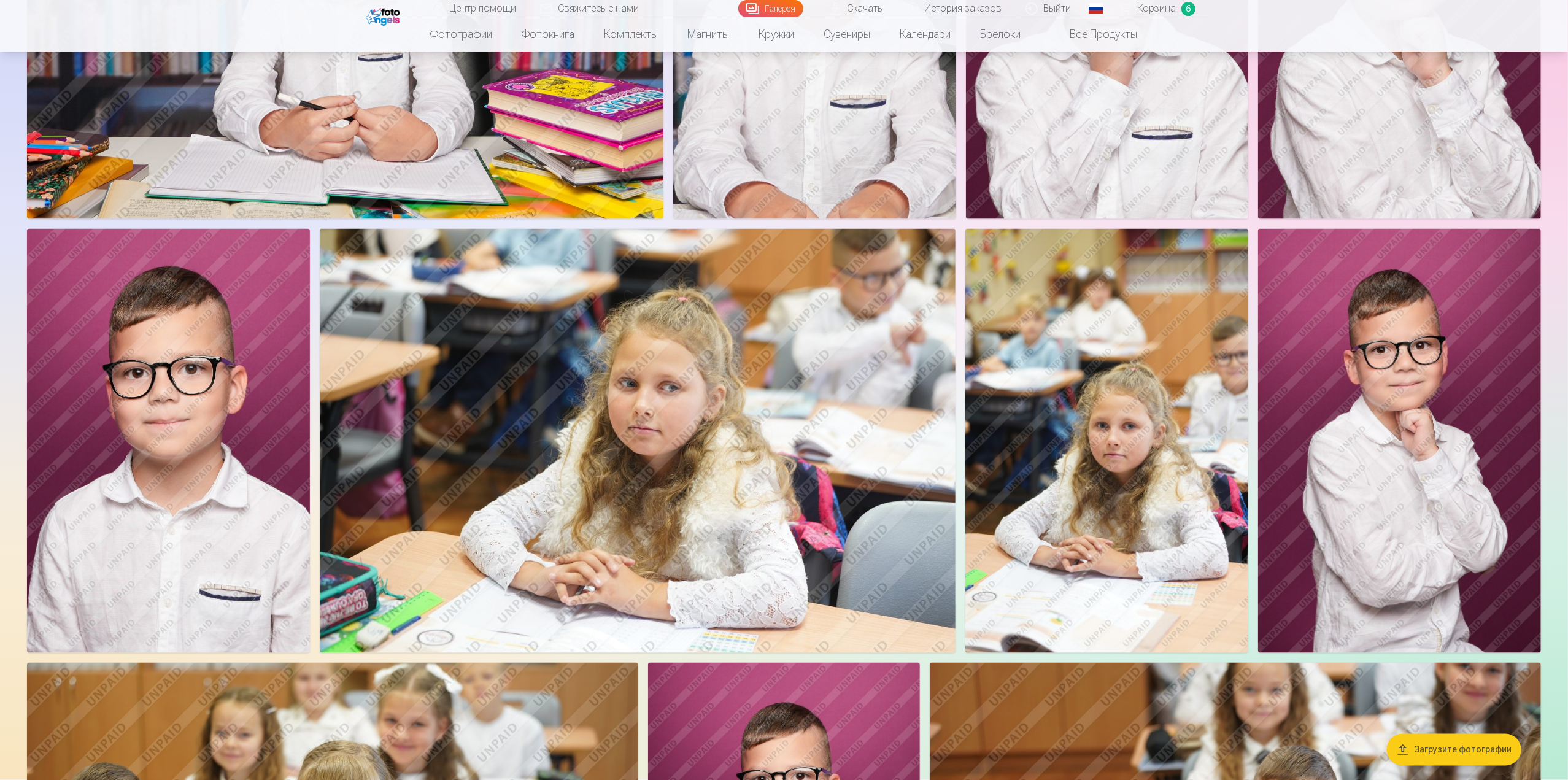
scroll to position [1718, 0]
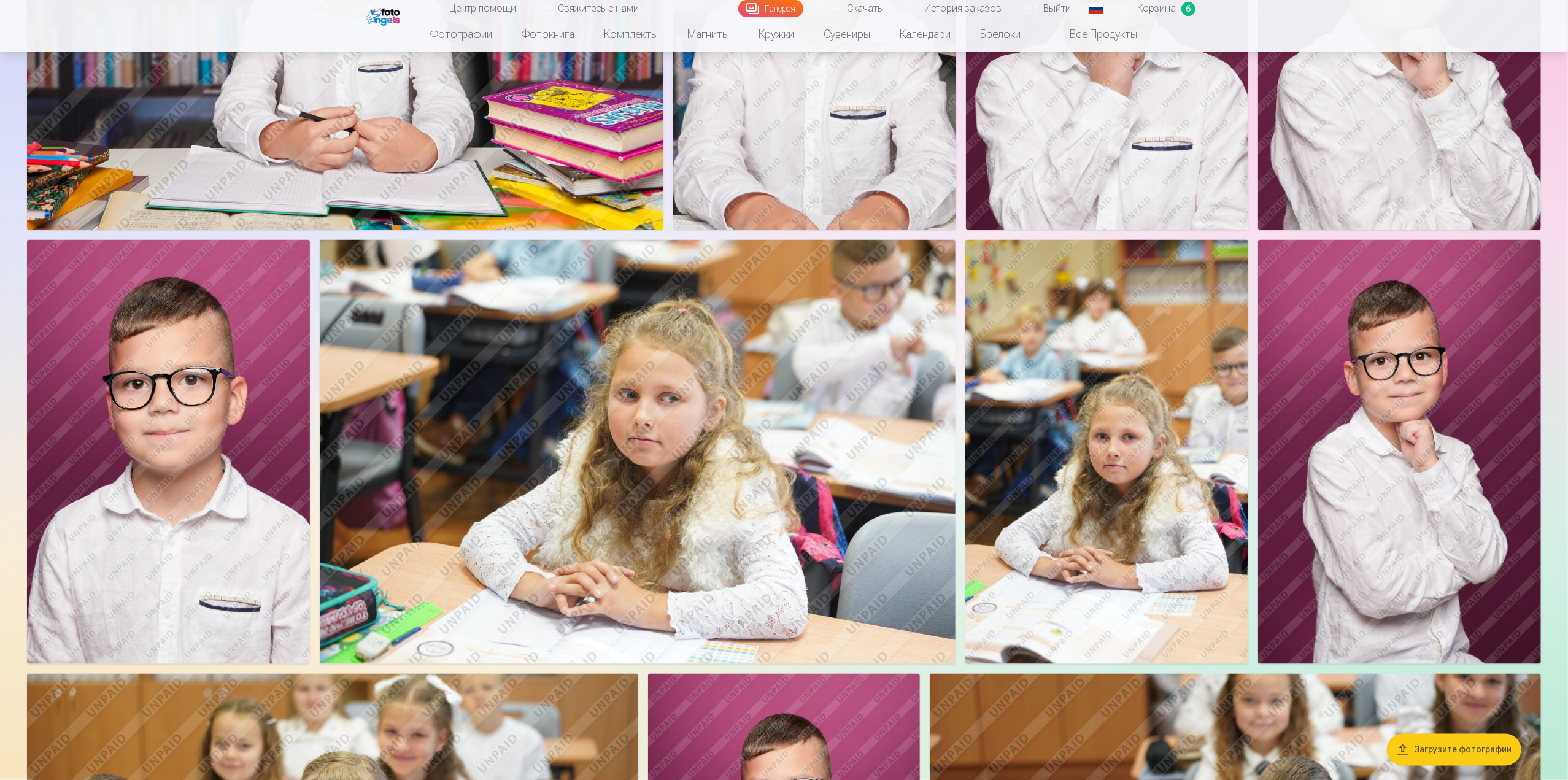
click at [1156, 13] on span "Корзина" at bounding box center [1157, 8] width 39 height 15
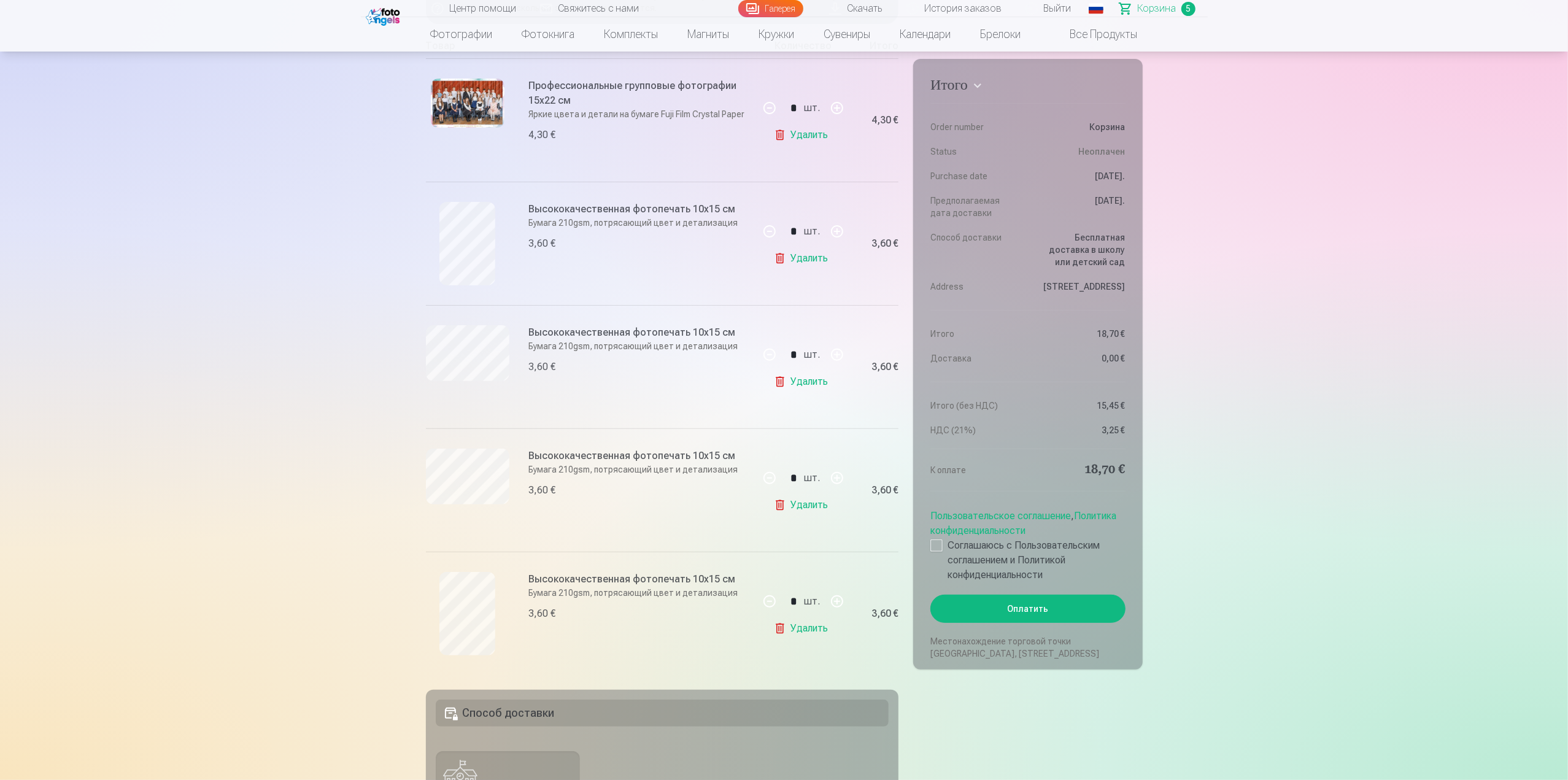
scroll to position [307, 0]
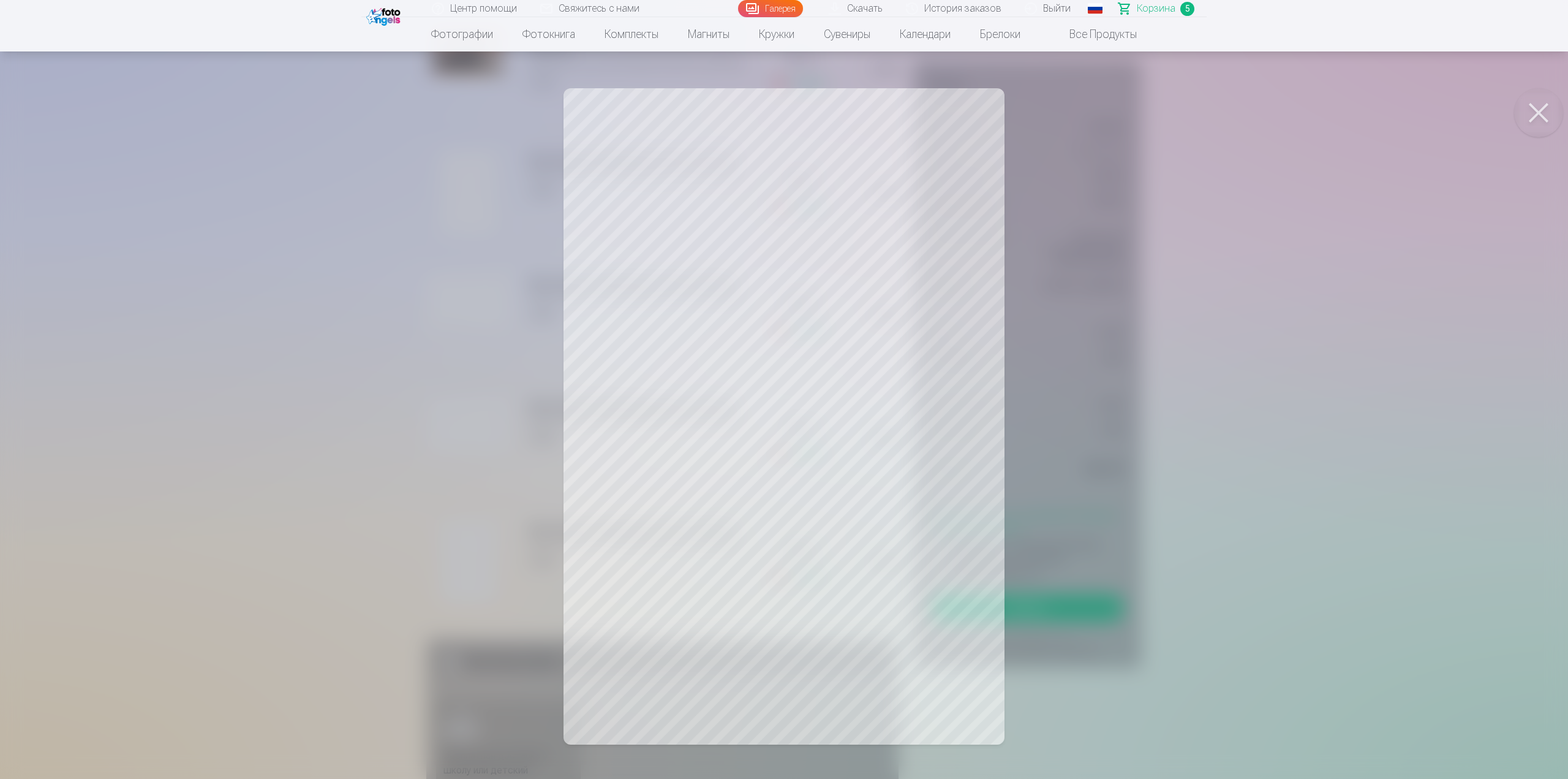
click at [1541, 113] on button at bounding box center [1538, 112] width 49 height 49
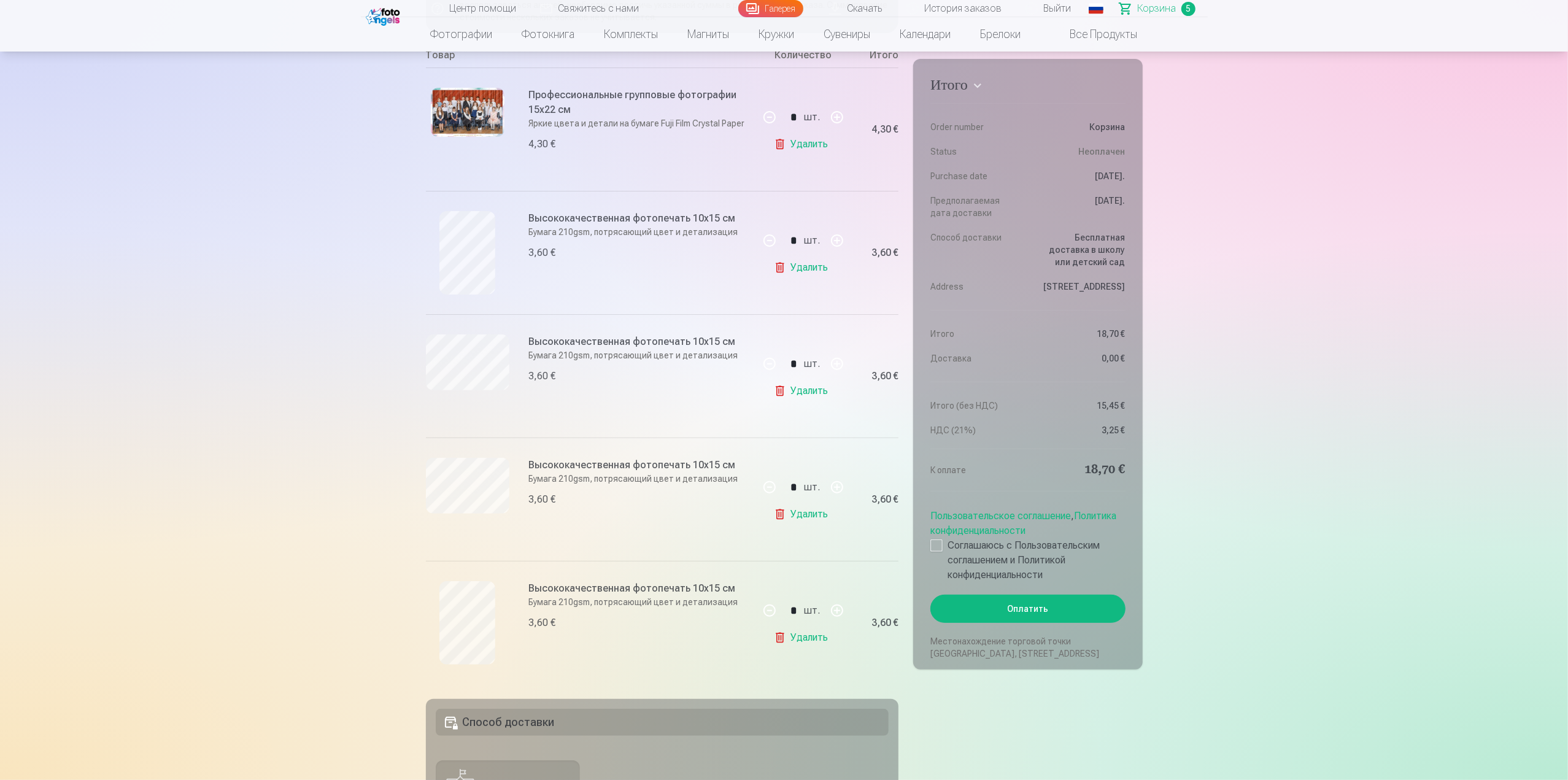
scroll to position [246, 0]
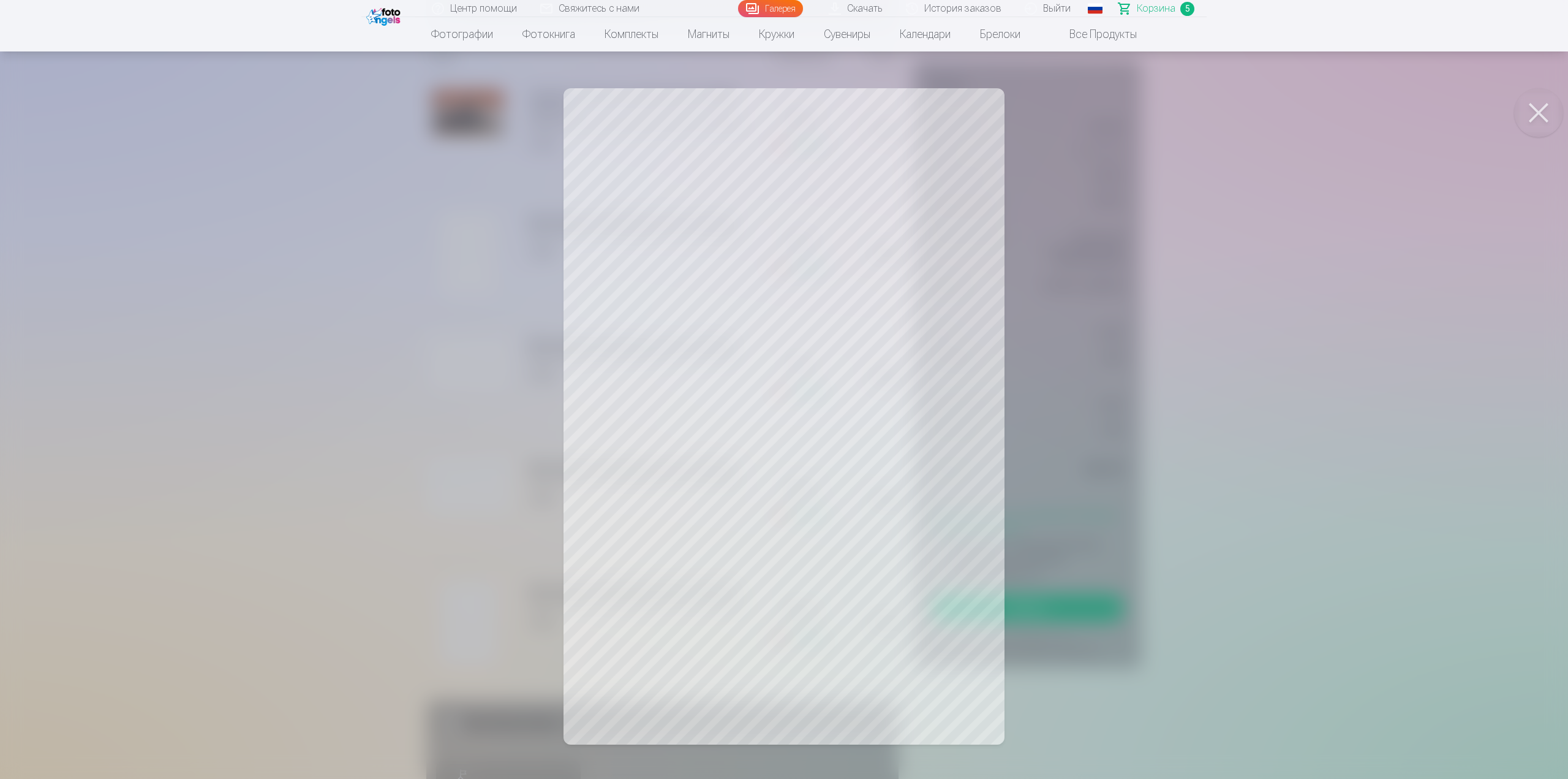
click at [1533, 112] on button at bounding box center [1538, 112] width 49 height 49
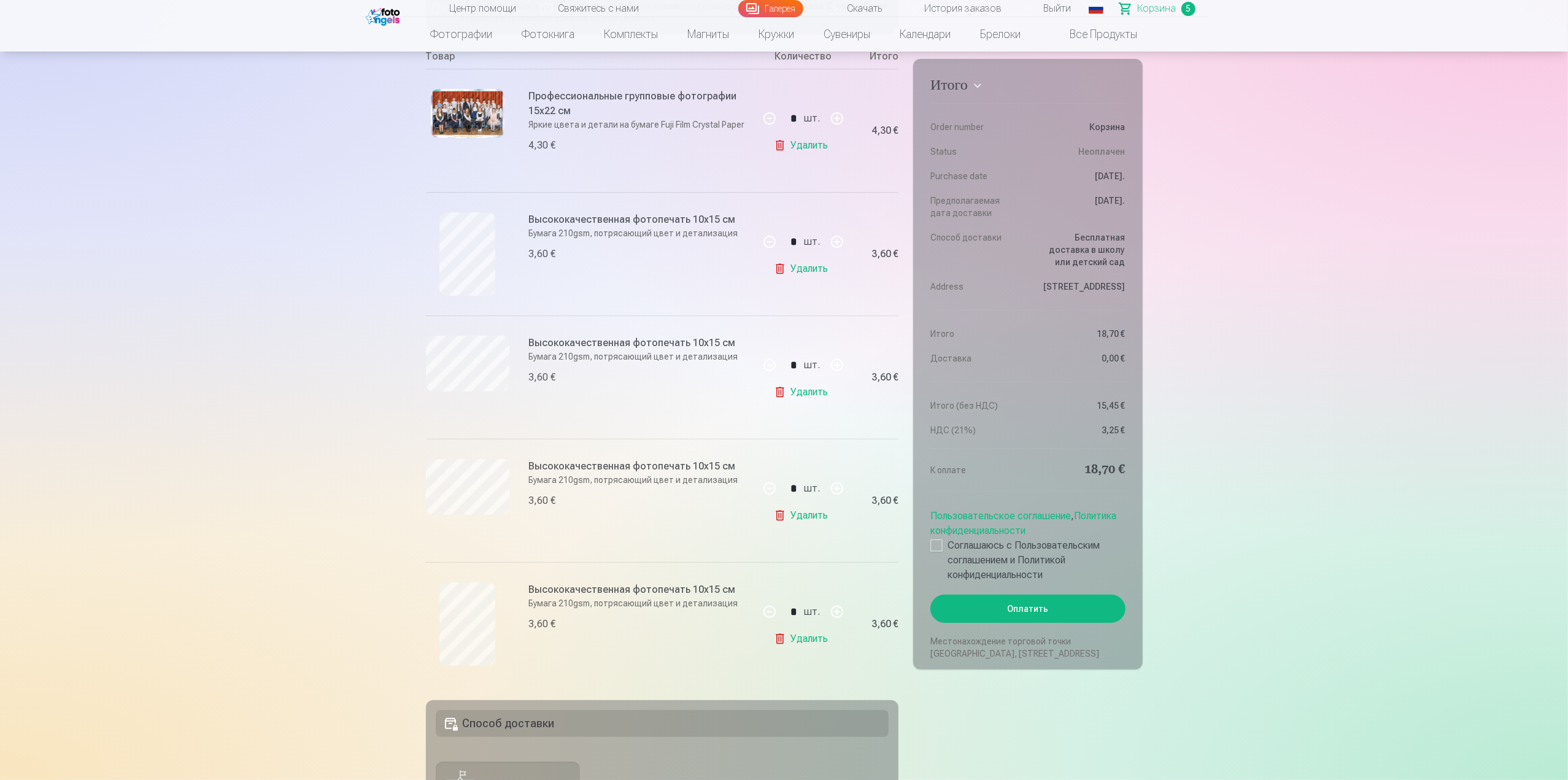
scroll to position [0, 0]
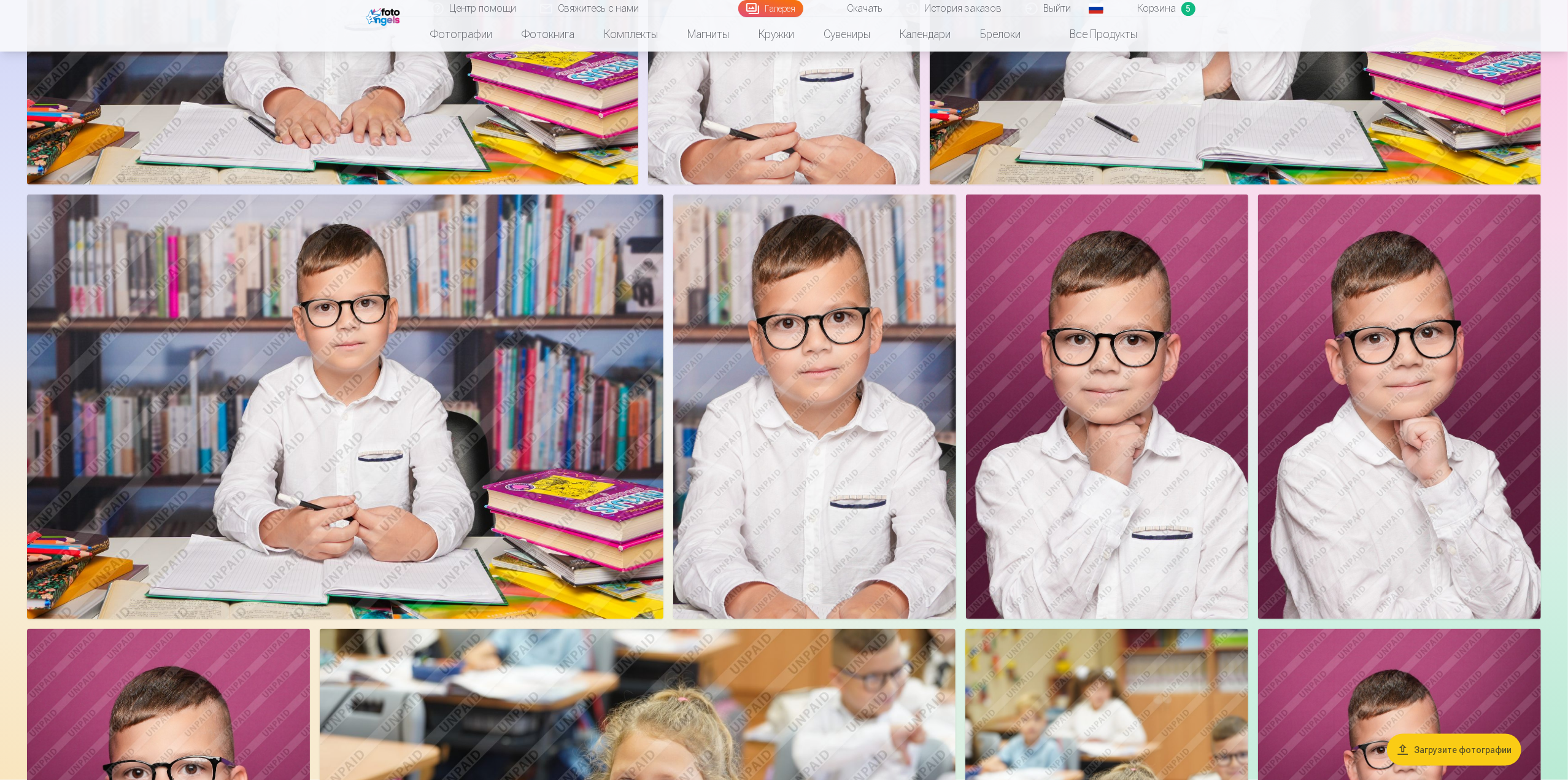
scroll to position [1288, 0]
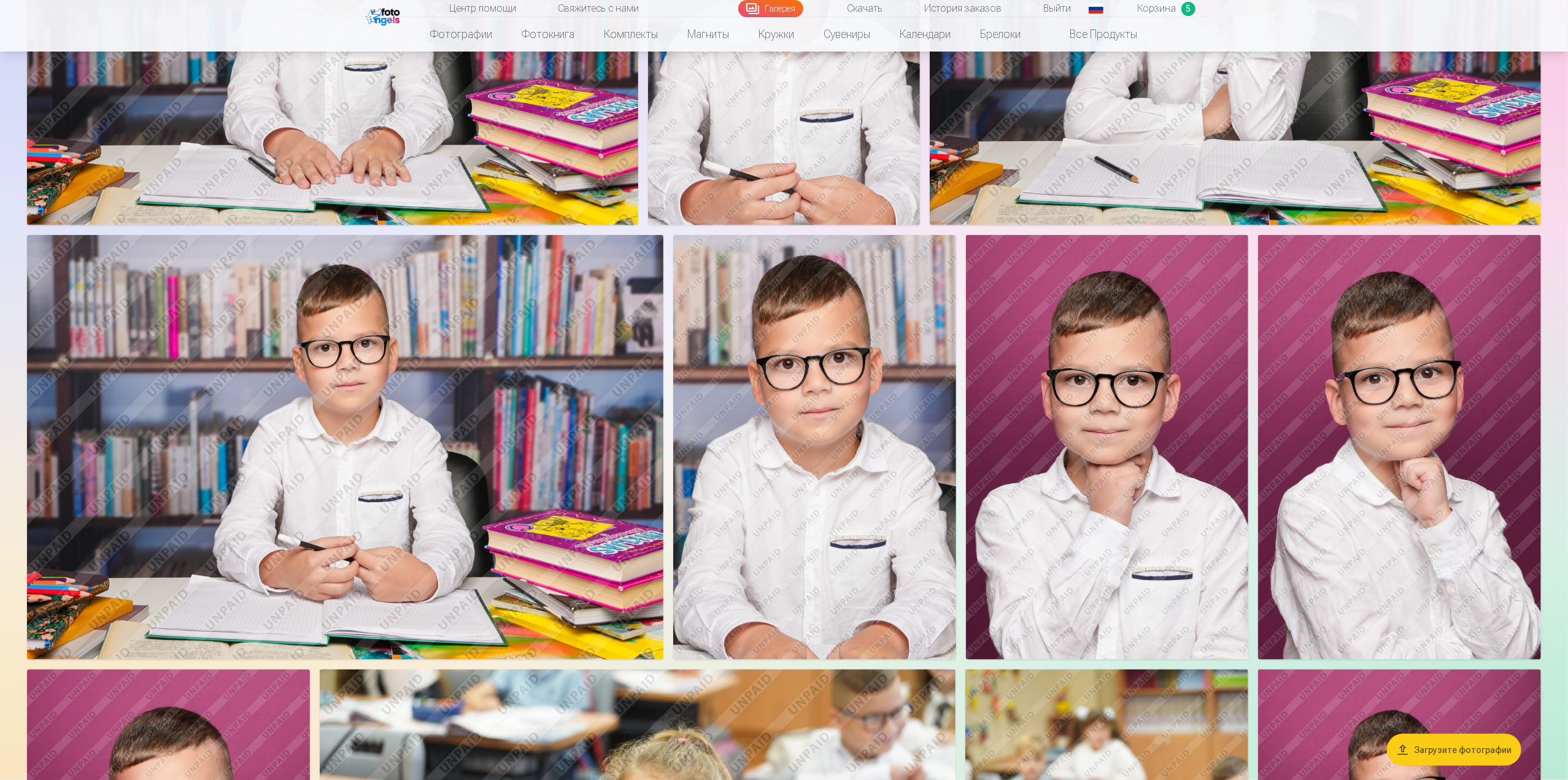
click at [1153, 6] on span "Корзина" at bounding box center [1157, 8] width 39 height 15
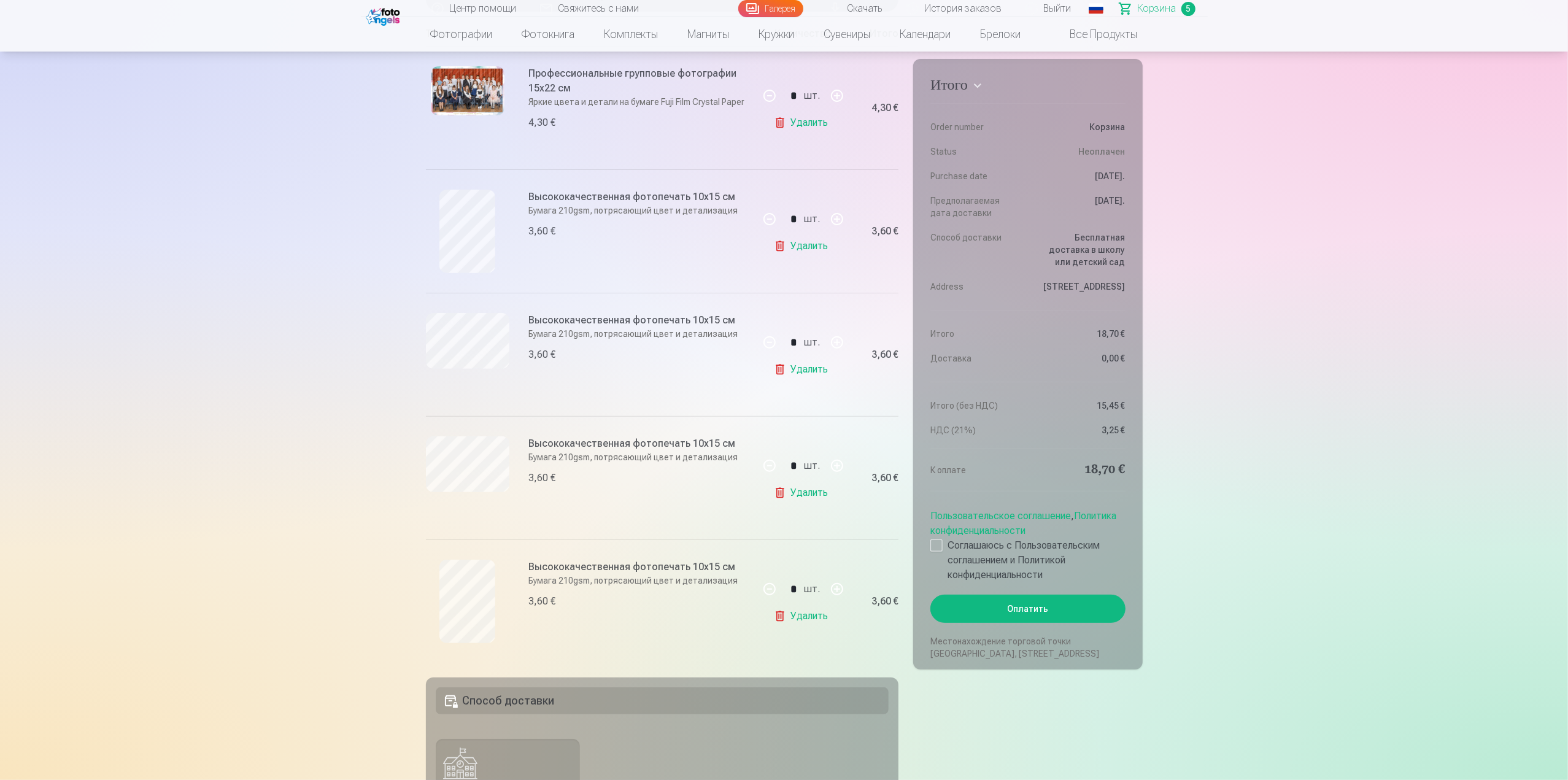
scroll to position [246, 0]
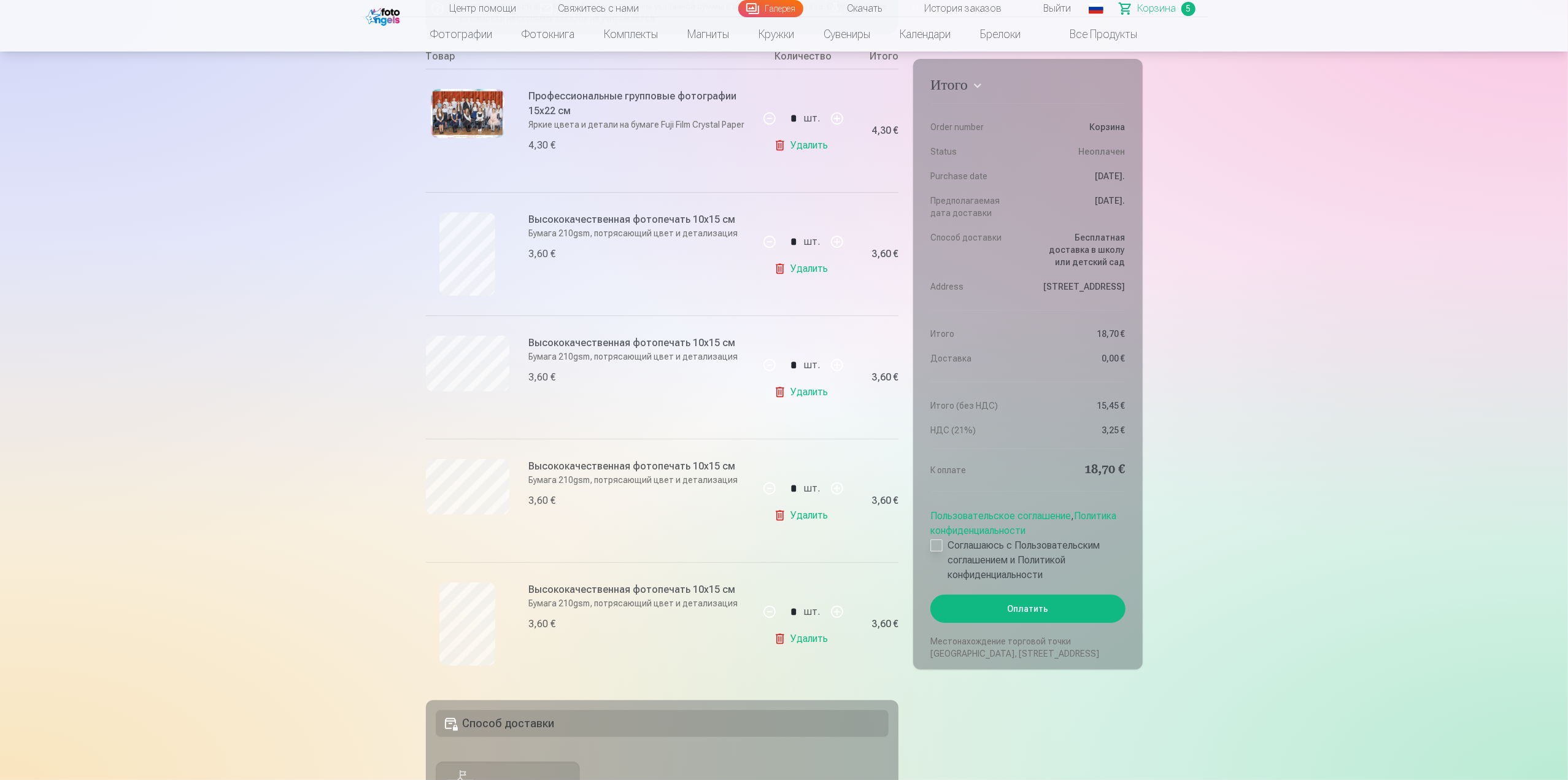
click at [937, 551] on div at bounding box center [937, 545] width 12 height 12
click at [1034, 614] on button "Оплатить" at bounding box center [1027, 609] width 194 height 28
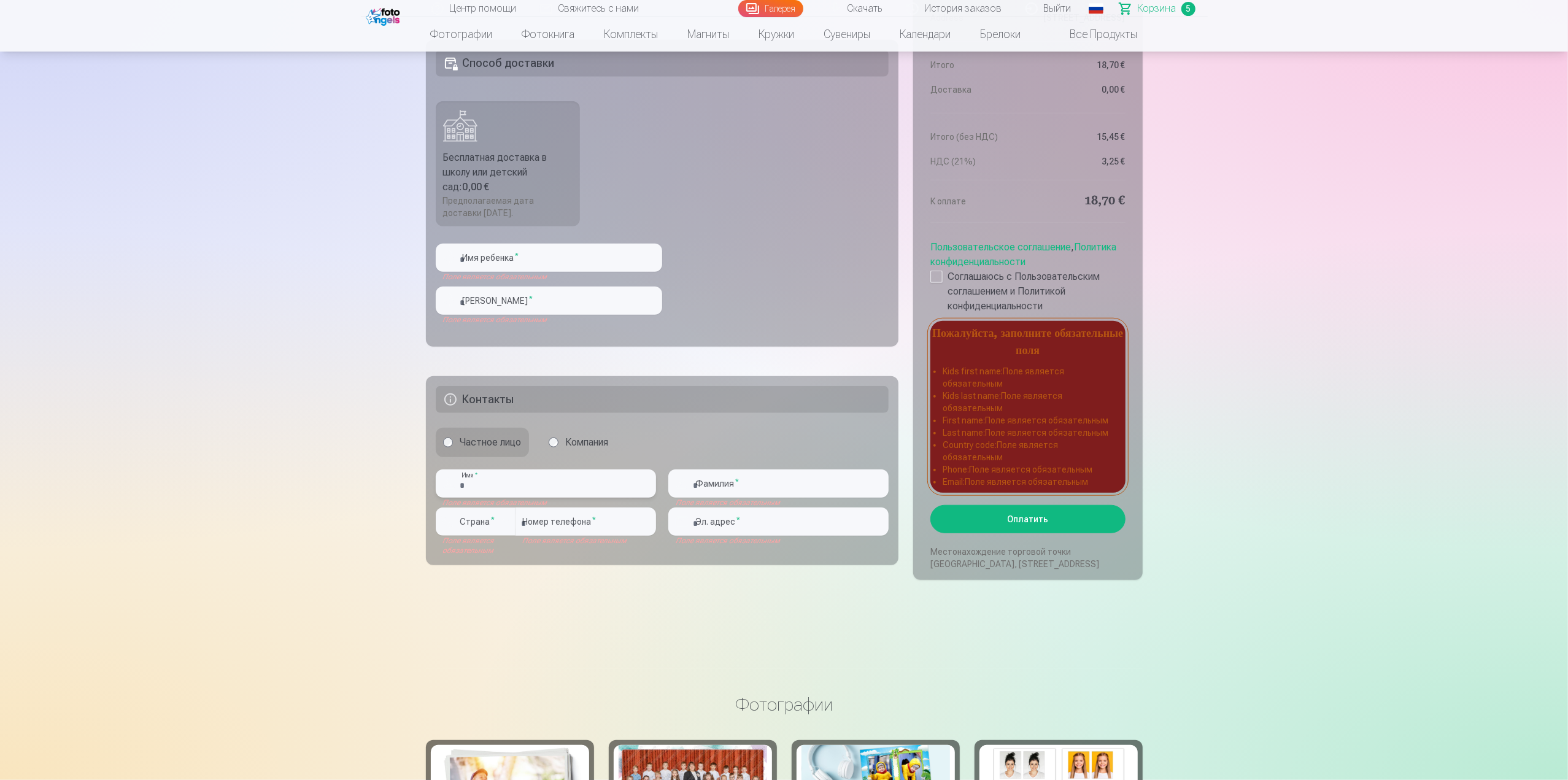
scroll to position [936, 0]
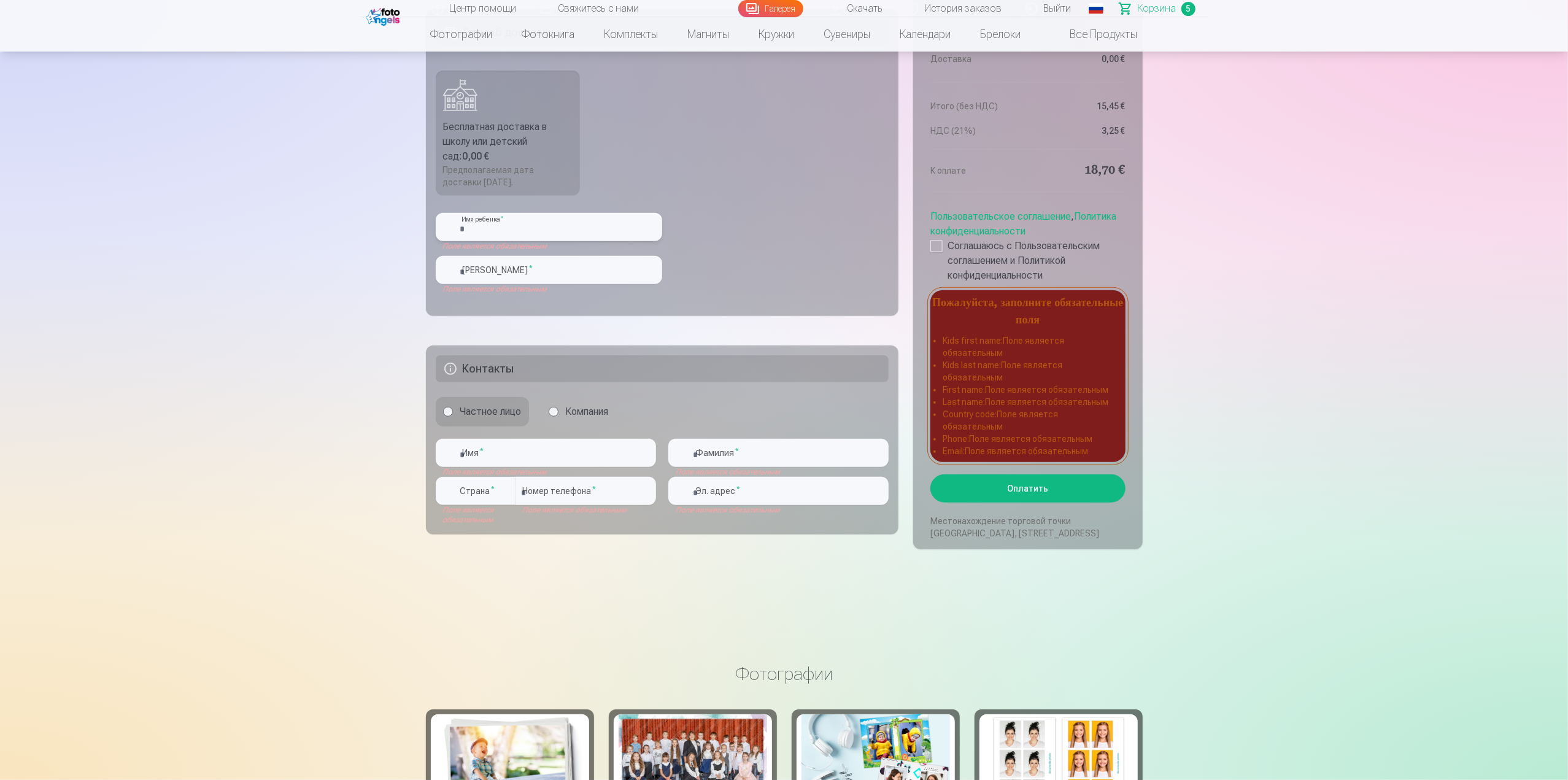
click at [529, 226] on input "text" at bounding box center [548, 227] width 226 height 28
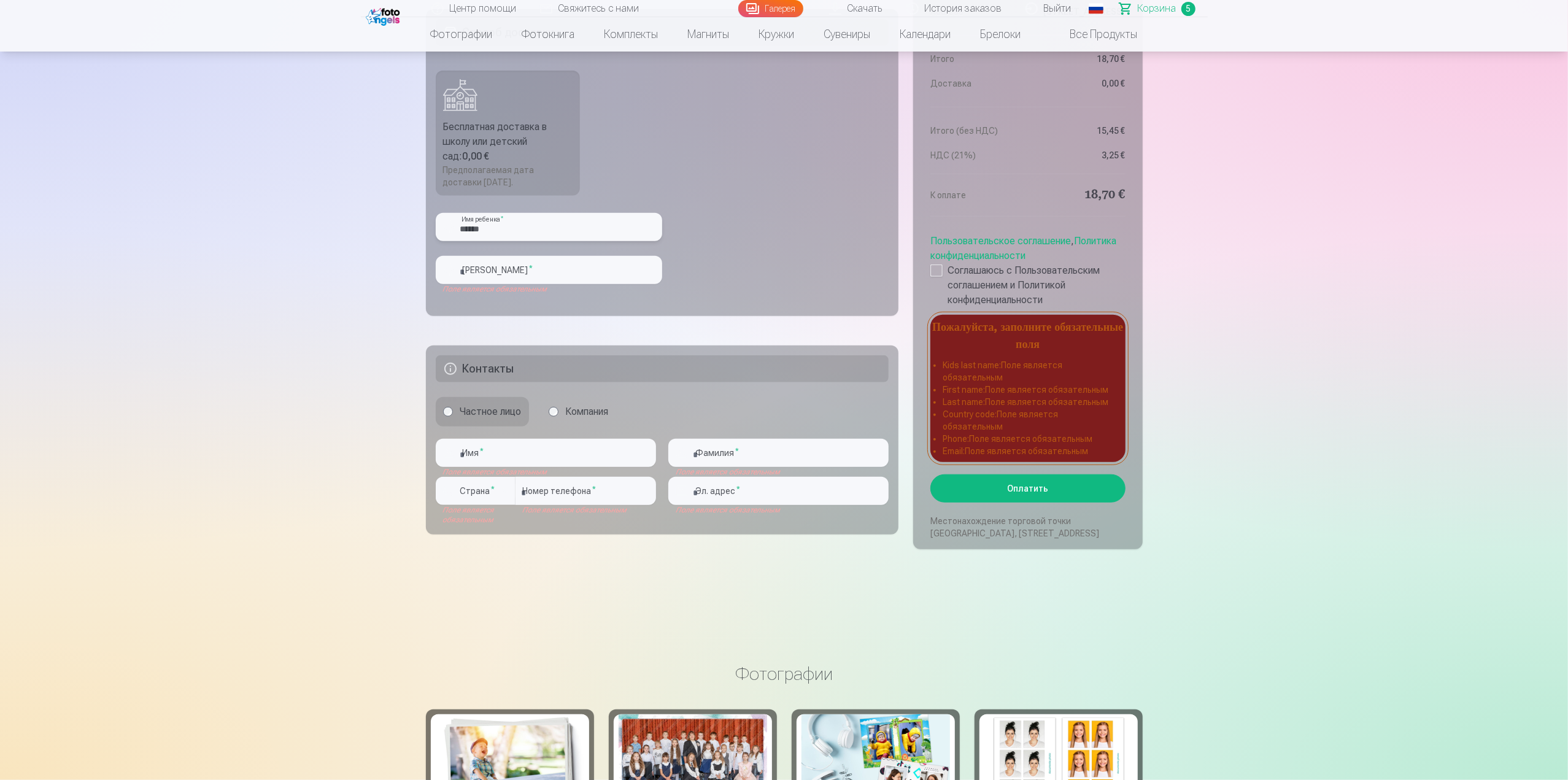
type input "******"
click at [507, 267] on input "text" at bounding box center [548, 270] width 226 height 28
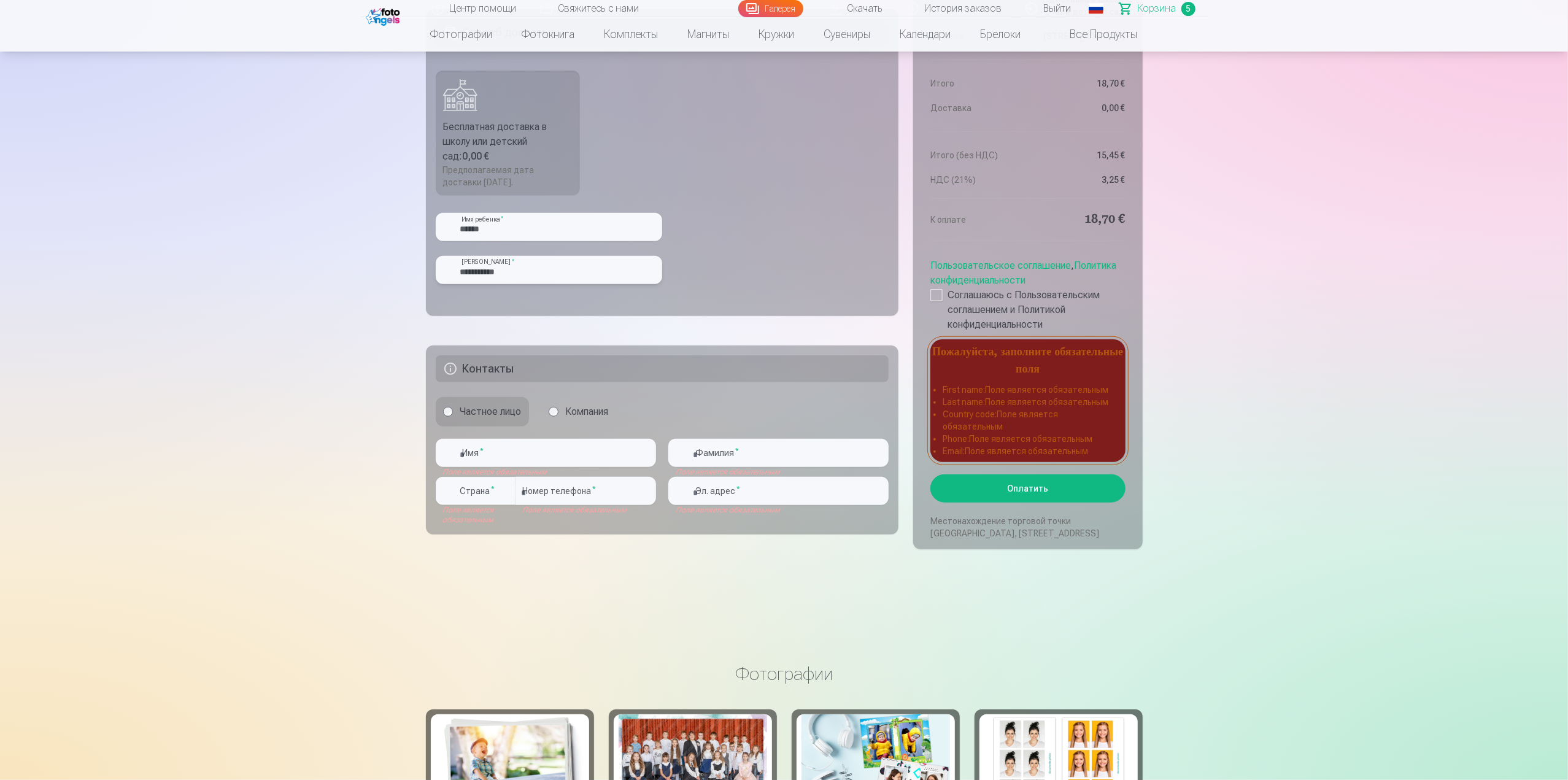
type input "**********"
click at [730, 218] on fieldset "**********" at bounding box center [662, 162] width 474 height 307
click at [517, 370] on h5 "Контакты" at bounding box center [662, 369] width 453 height 27
click at [545, 447] on input "text" at bounding box center [545, 453] width 220 height 28
type input "*"
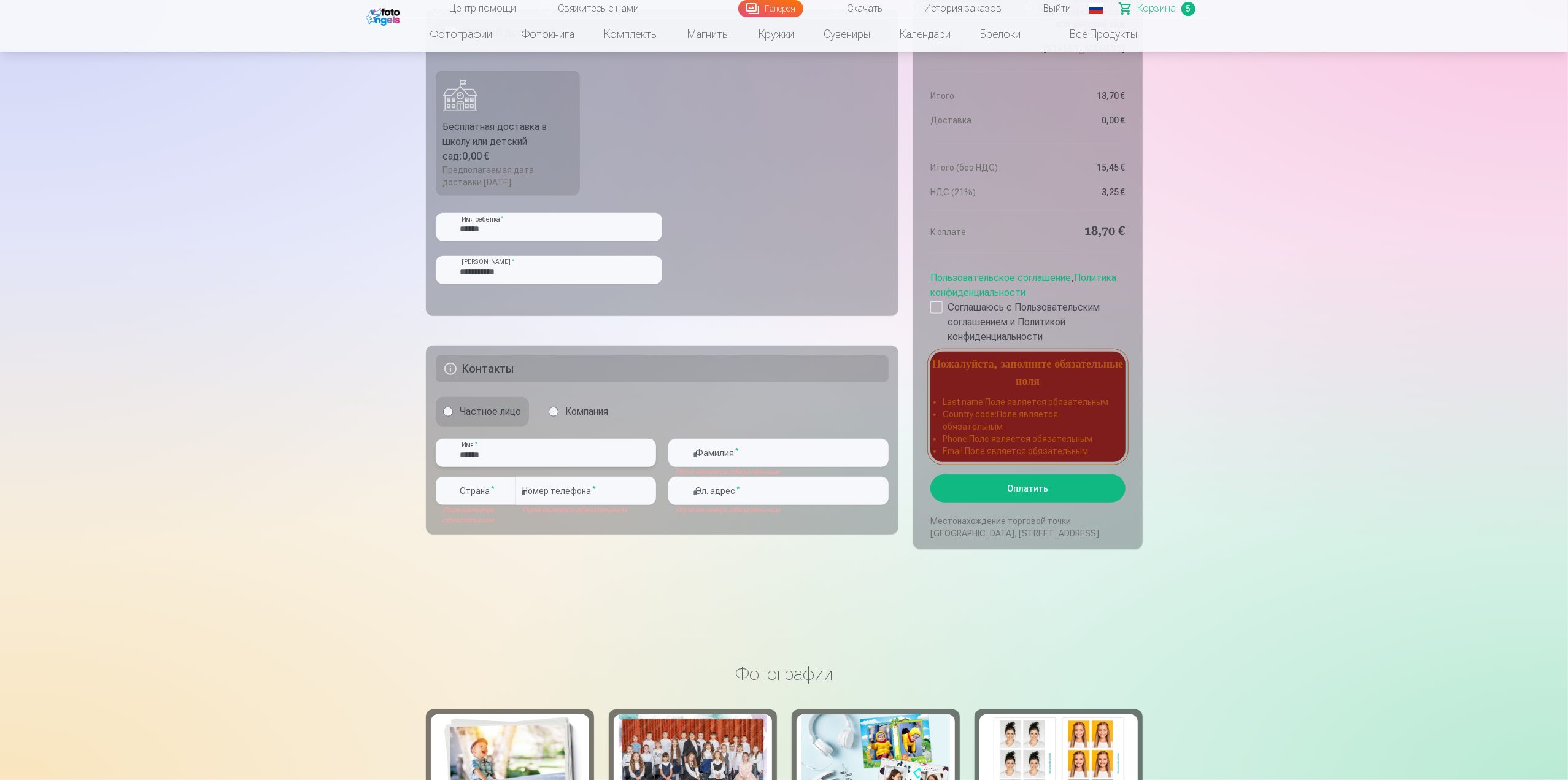
type input "******"
click at [732, 455] on input "text" at bounding box center [779, 453] width 220 height 28
type input "**********"
click at [485, 488] on label "Страна *" at bounding box center [477, 491] width 45 height 12
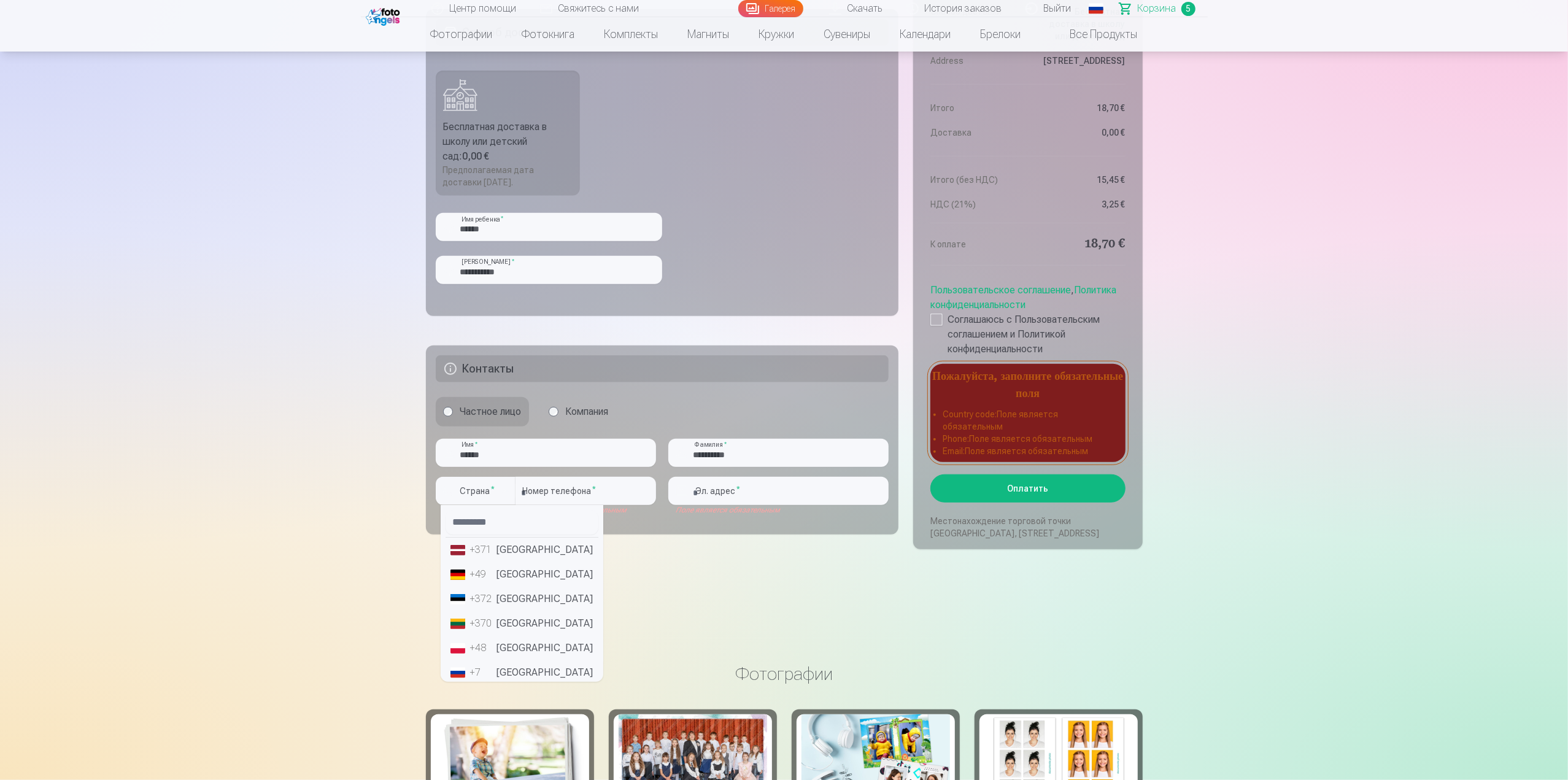
drag, startPoint x: 506, startPoint y: 550, endPoint x: 533, endPoint y: 535, distance: 30.9
click at [506, 550] on li "+371 [GEOGRAPHIC_DATA]" at bounding box center [521, 550] width 153 height 25
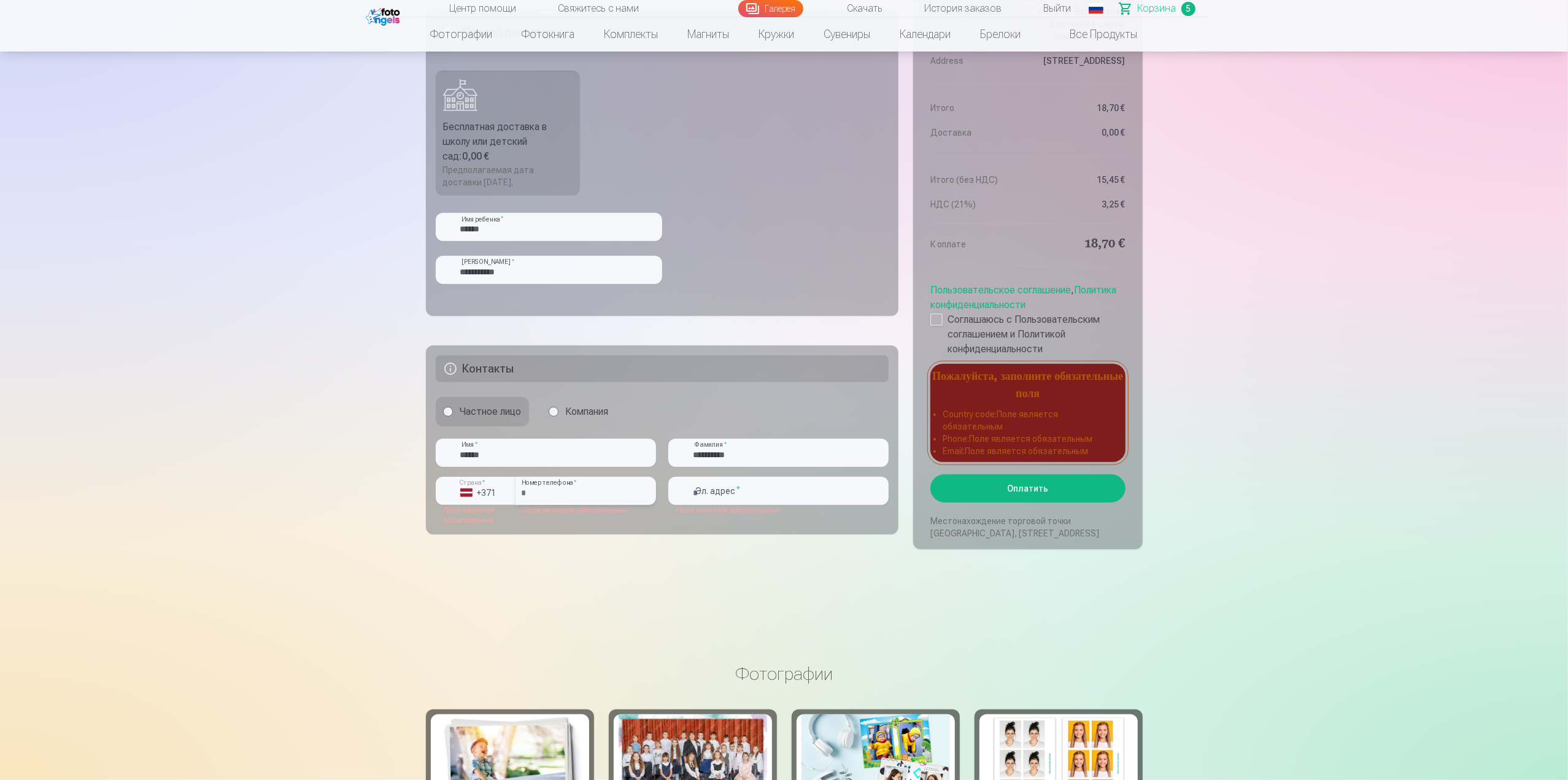
click at [557, 493] on input "number" at bounding box center [585, 491] width 140 height 28
type input "********"
click at [735, 491] on input "email" at bounding box center [779, 491] width 220 height 28
type input "**********"
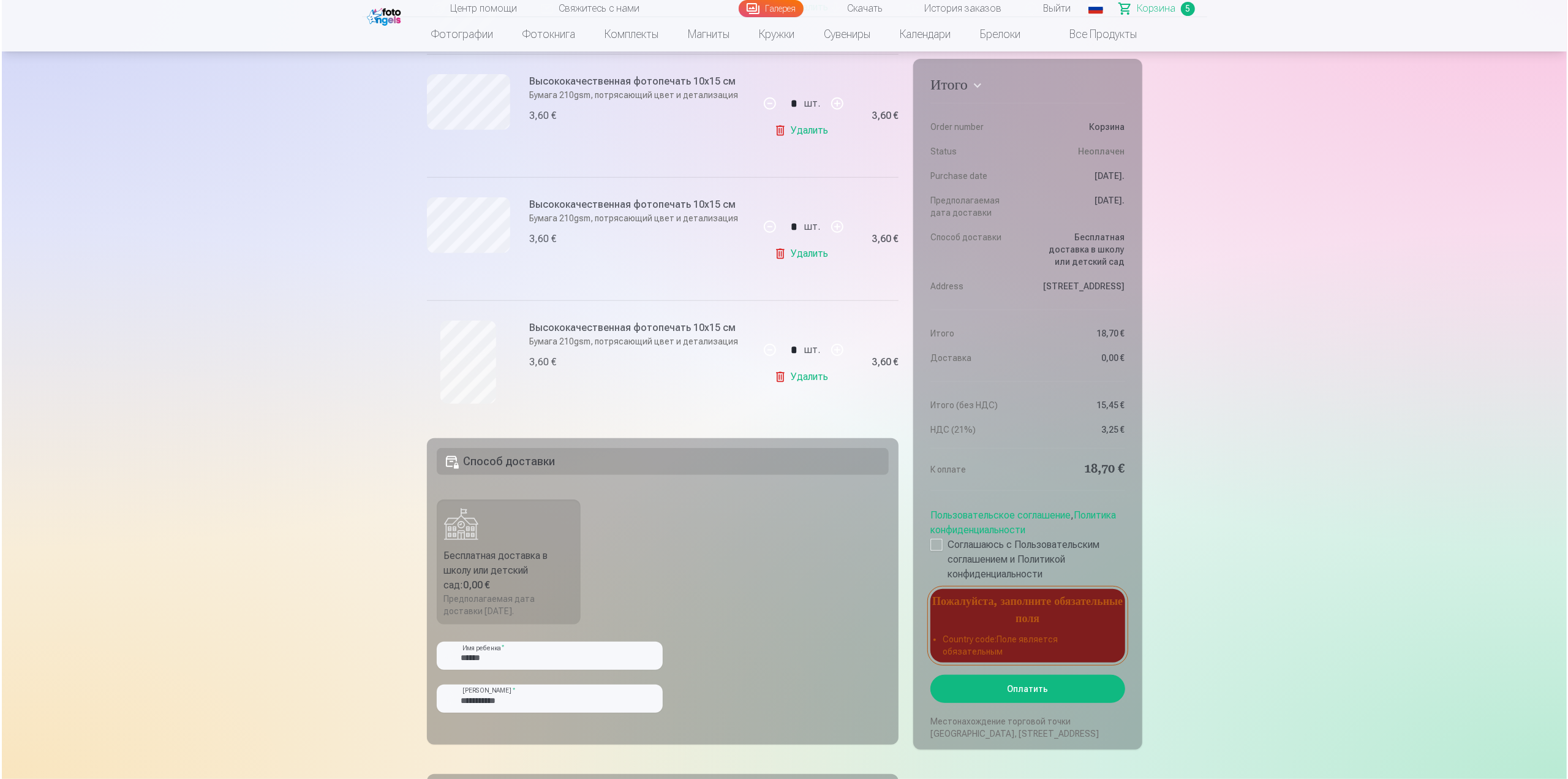
scroll to position [813, 0]
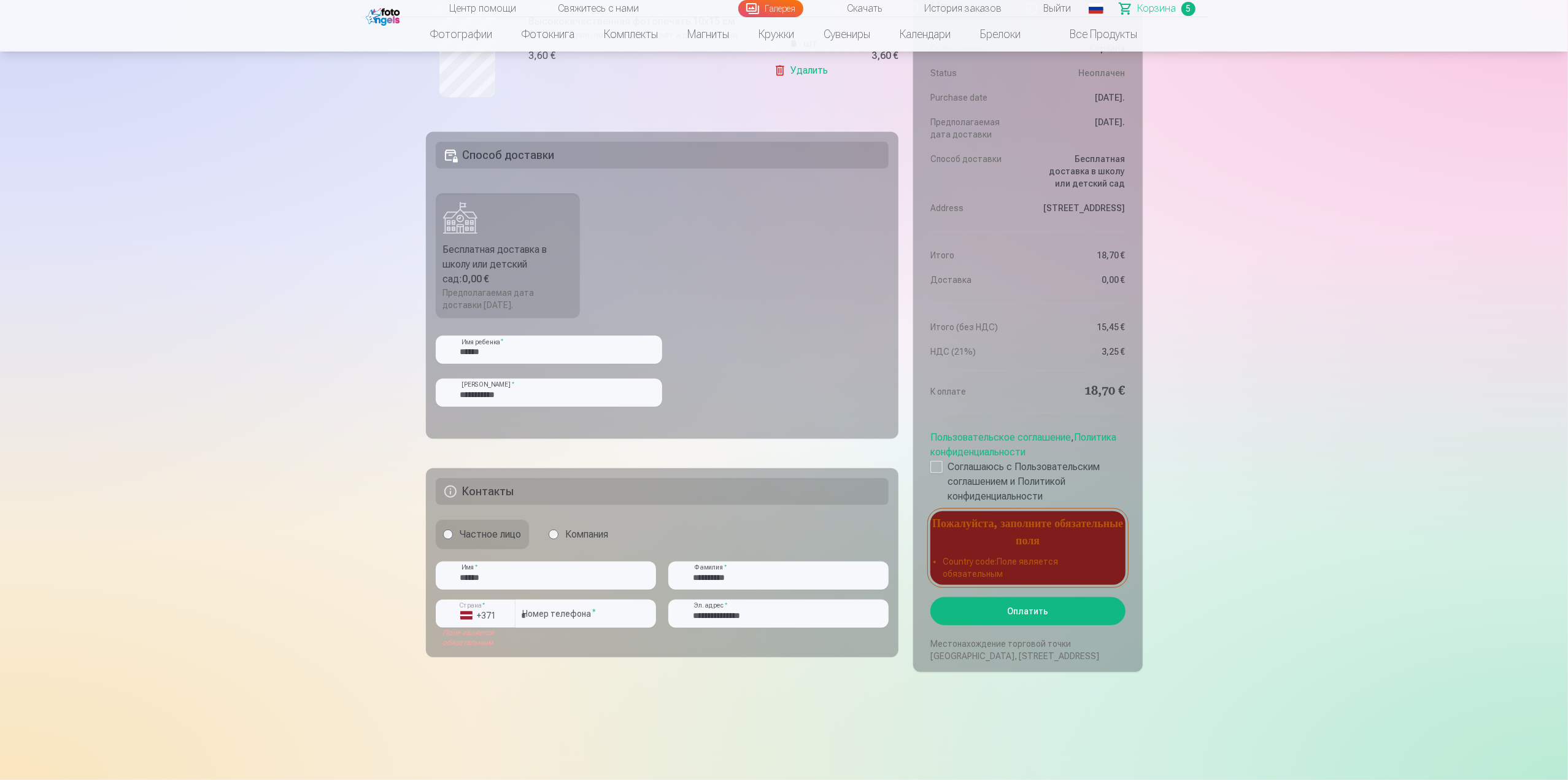
click at [1048, 603] on button "Оплатить" at bounding box center [1027, 611] width 194 height 28
